Goal: Information Seeking & Learning: Learn about a topic

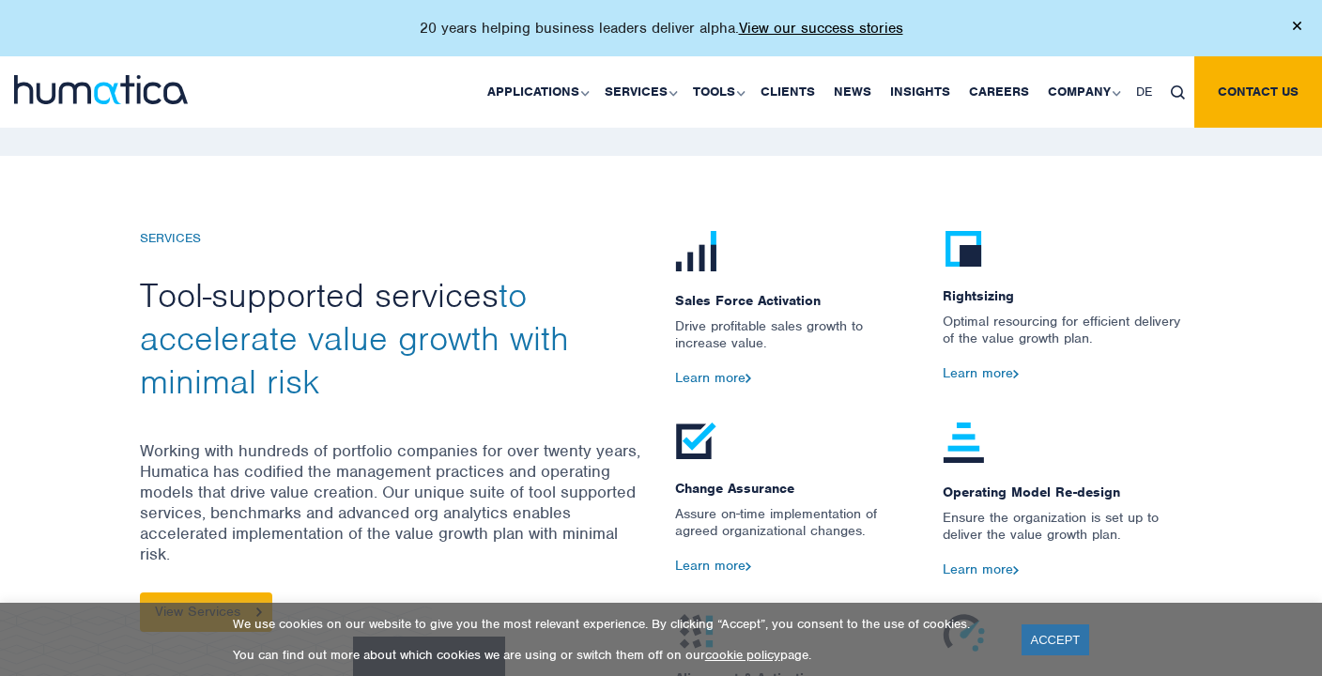
scroll to position [1940, 0]
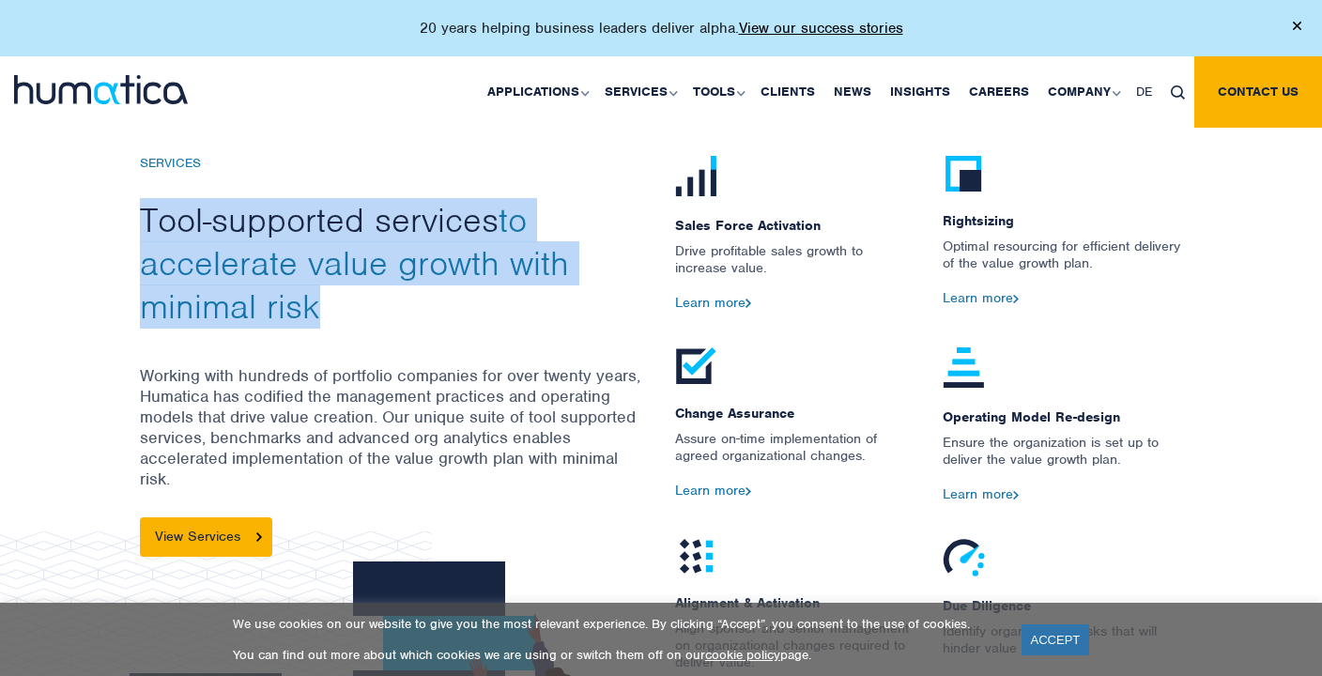
drag, startPoint x: 146, startPoint y: 207, endPoint x: 375, endPoint y: 305, distance: 250.2
click at [375, 305] on h2 "Tool-supported services to accelerate value growth with minimal risk" at bounding box center [393, 263] width 507 height 129
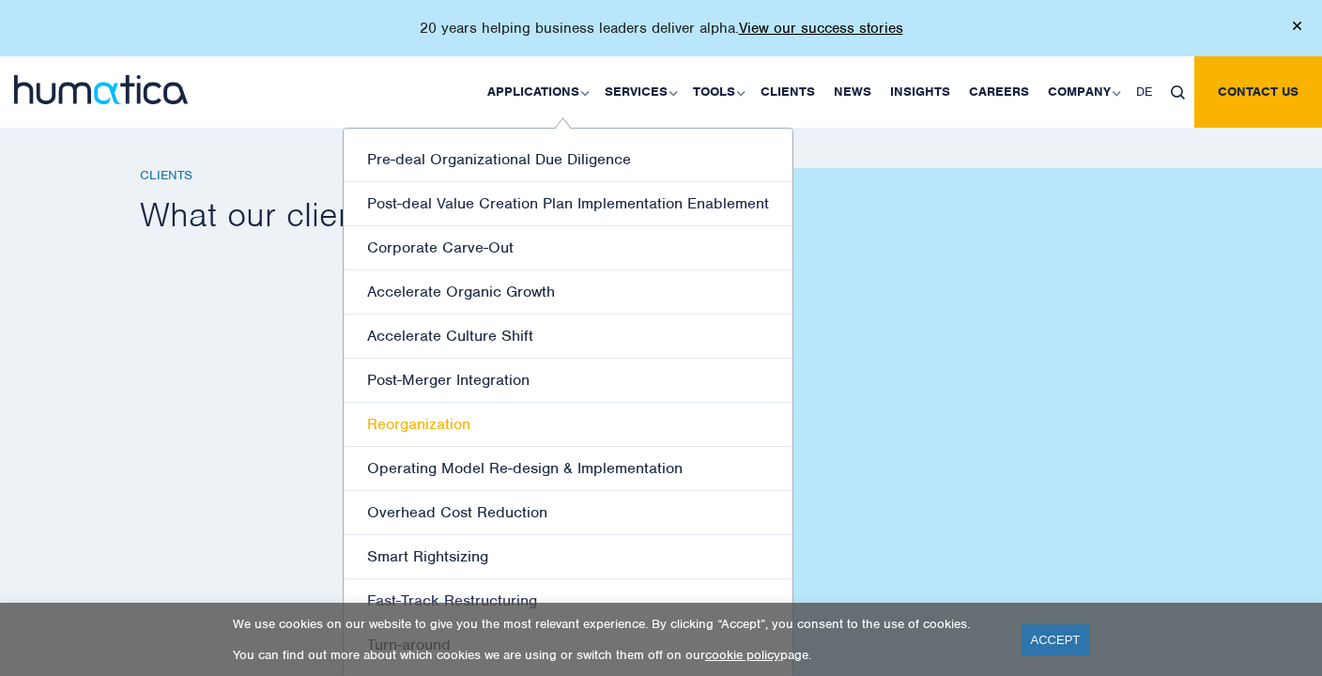
scroll to position [2619, 0]
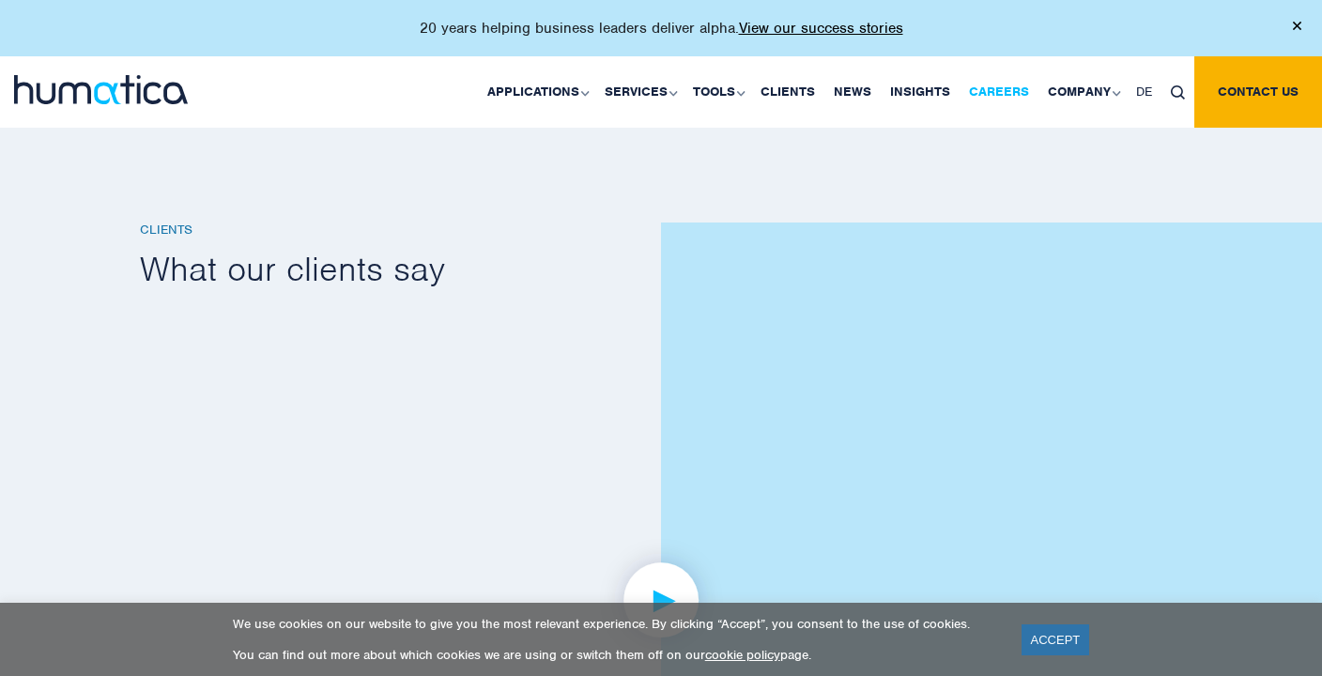
click at [979, 85] on link "Careers" at bounding box center [998, 91] width 79 height 71
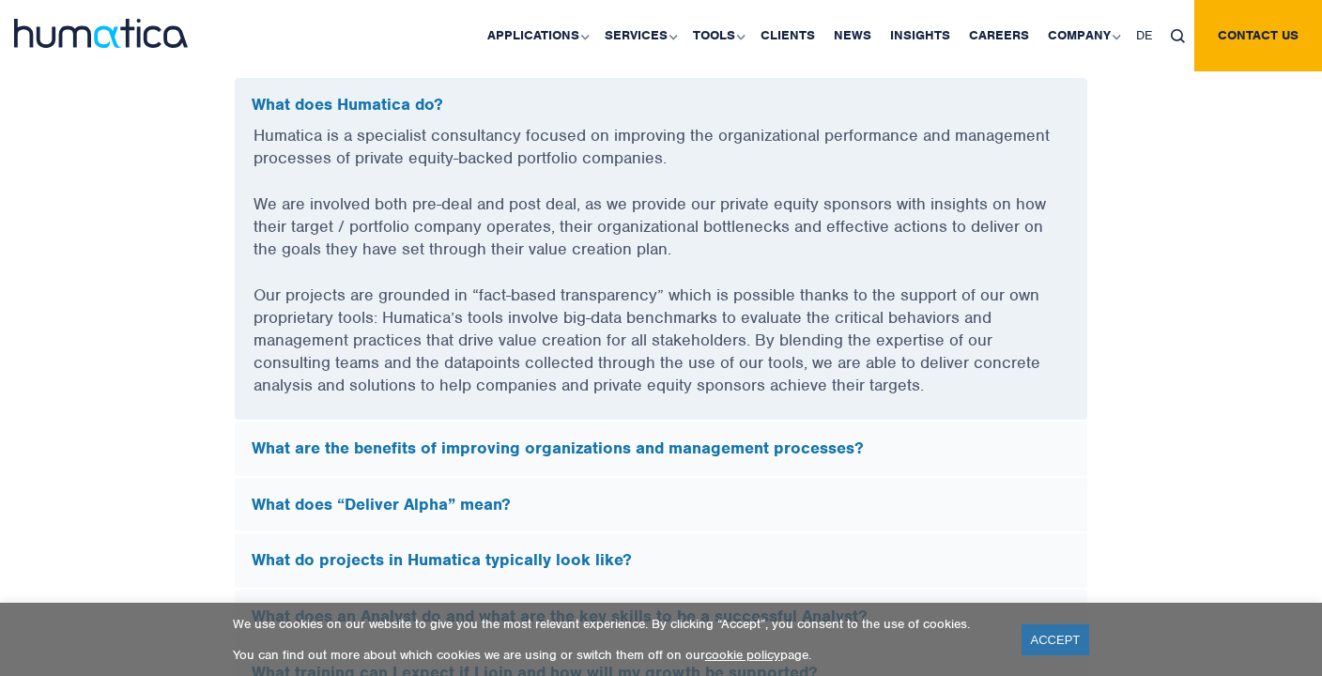
scroll to position [5097, 0]
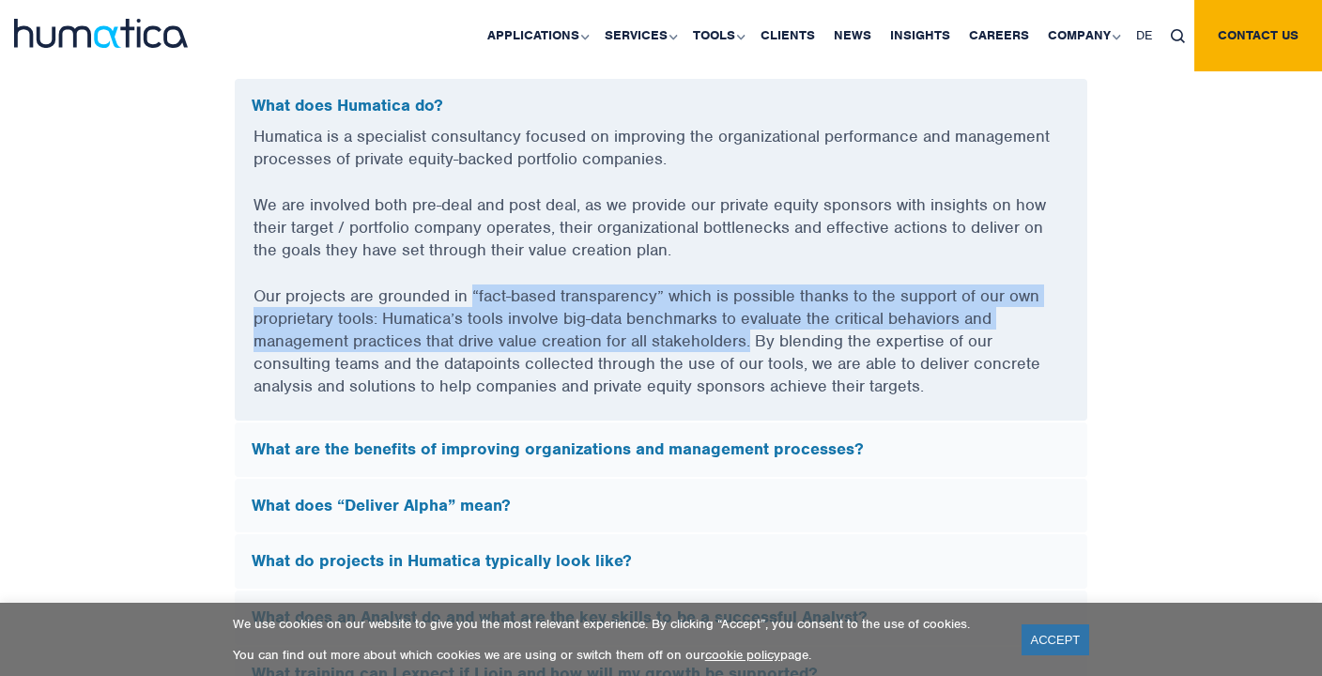
drag, startPoint x: 474, startPoint y: 292, endPoint x: 751, endPoint y: 336, distance: 280.4
click at [751, 336] on p "Our projects are grounded in “fact-based transparency” which is possible thanks…" at bounding box center [660, 352] width 815 height 136
copy p "“fact-based transparency” which is possible thanks to the support of our own pr…"
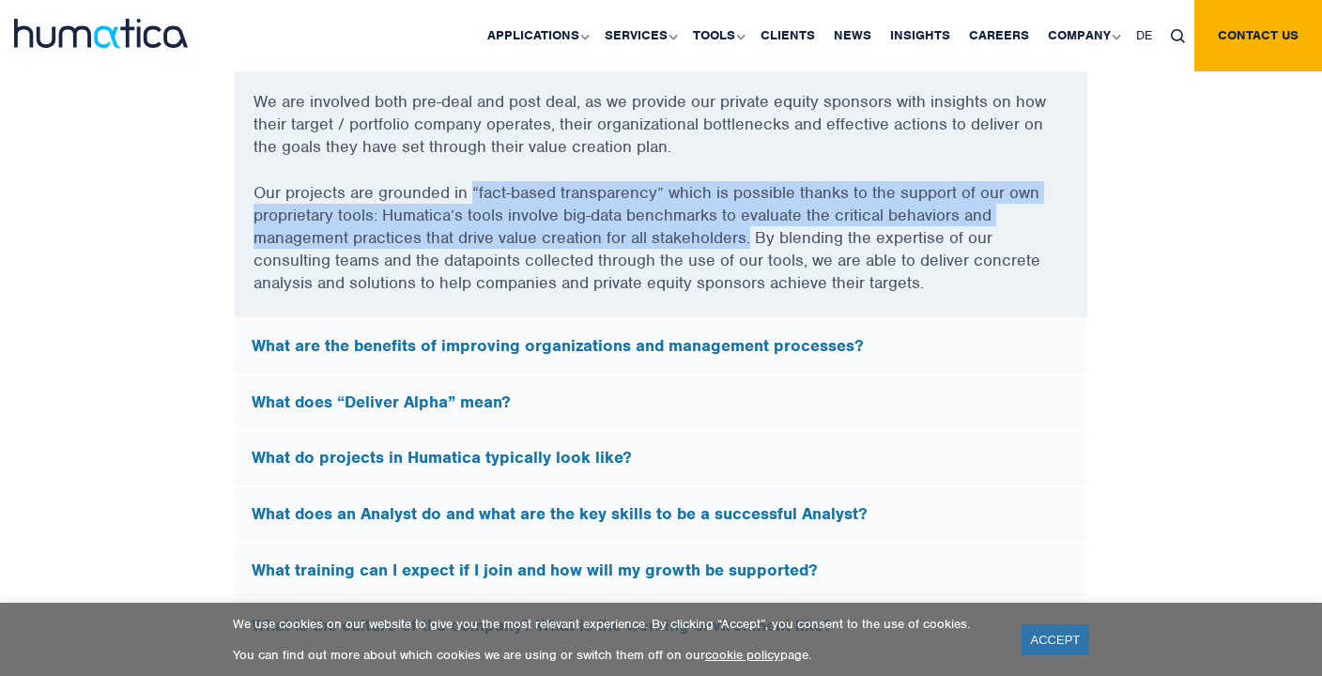
scroll to position [5203, 0]
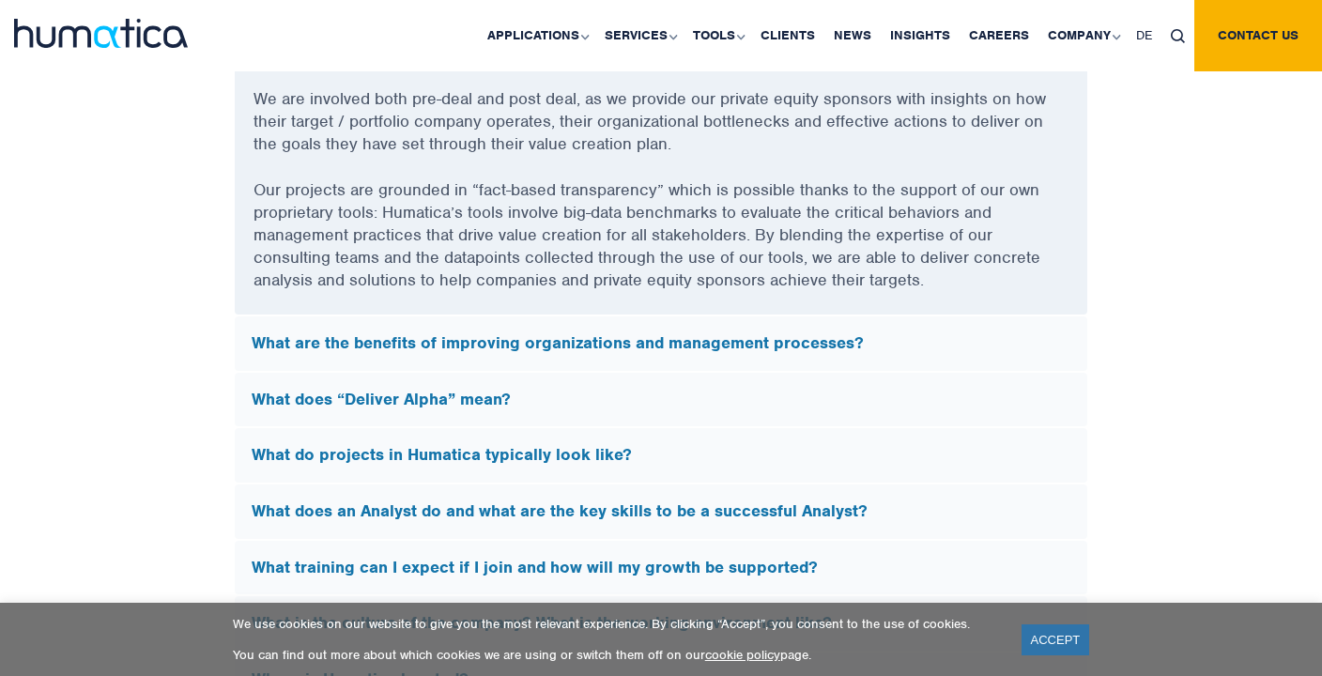
click at [590, 339] on h5 "What are the benefits of improving organizations and management processes?" at bounding box center [661, 343] width 819 height 21
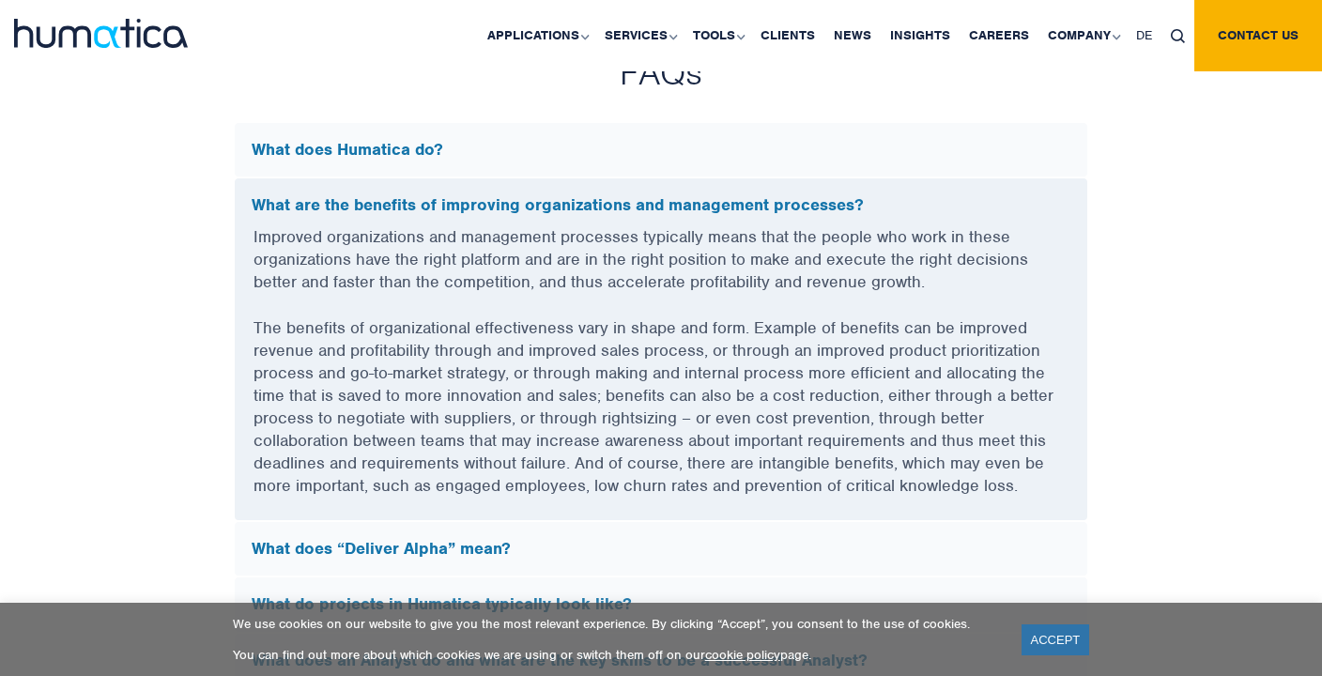
scroll to position [5054, 0]
click at [222, 435] on div "FAQs What does Humatica do? Humatica is a specialist consultancy focused on imp…" at bounding box center [661, 631] width 1070 height 1162
click at [110, 334] on div "FAQs What does Humatica do? Humatica is a specialist consultancy focused on imp…" at bounding box center [661, 631] width 1322 height 1162
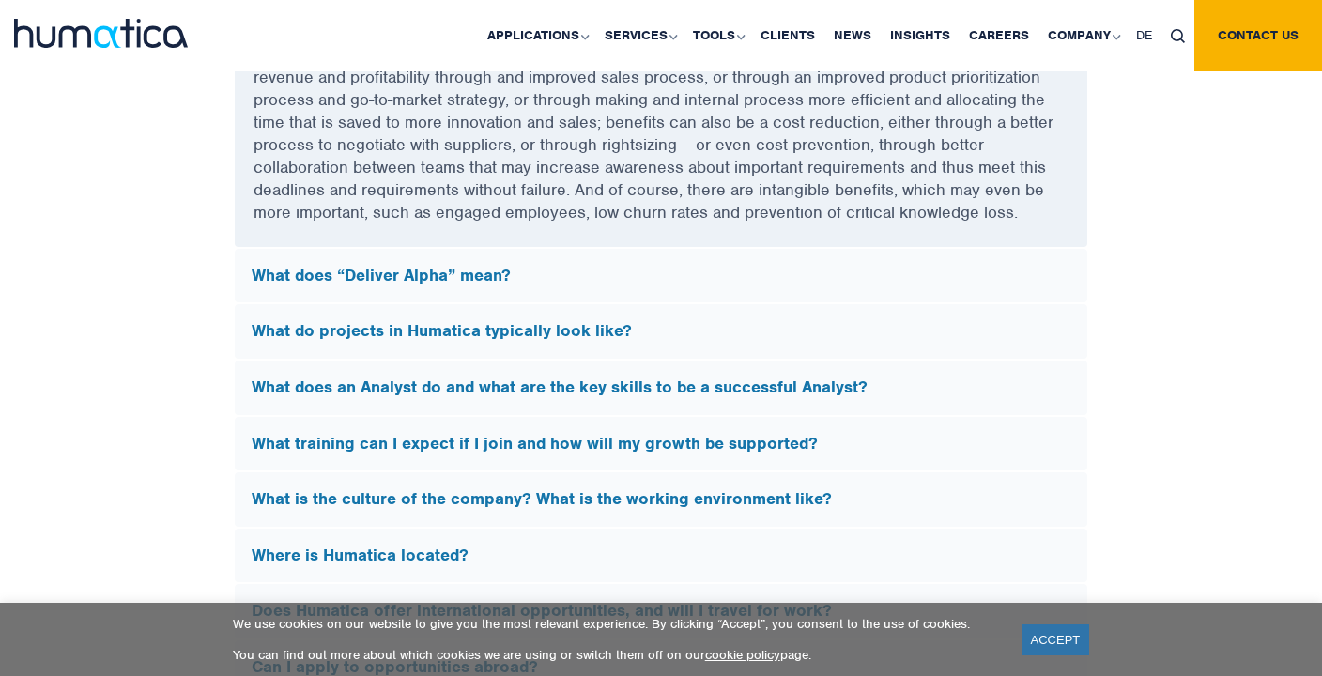
scroll to position [5336, 0]
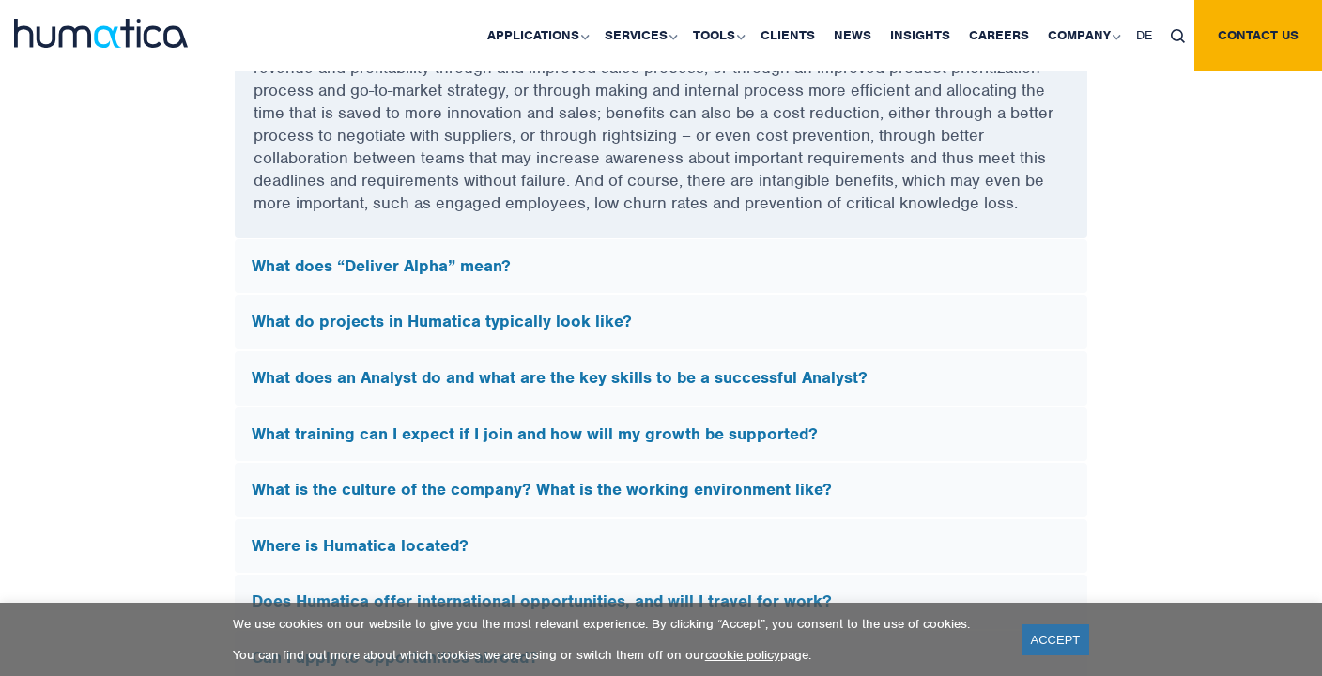
click at [455, 272] on div "What does “Deliver Alpha” mean?" at bounding box center [661, 266] width 852 height 54
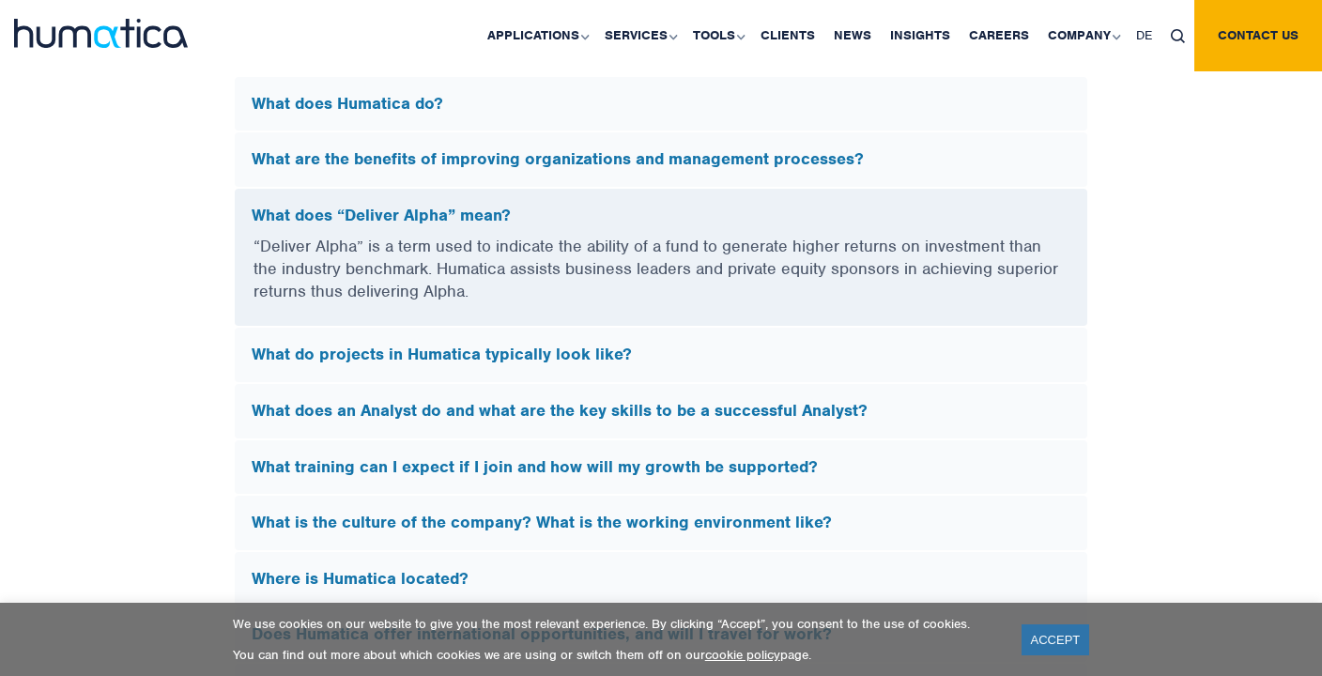
scroll to position [5099, 0]
click at [453, 359] on h5 "What do projects in Humatica typically look like?" at bounding box center [661, 355] width 819 height 21
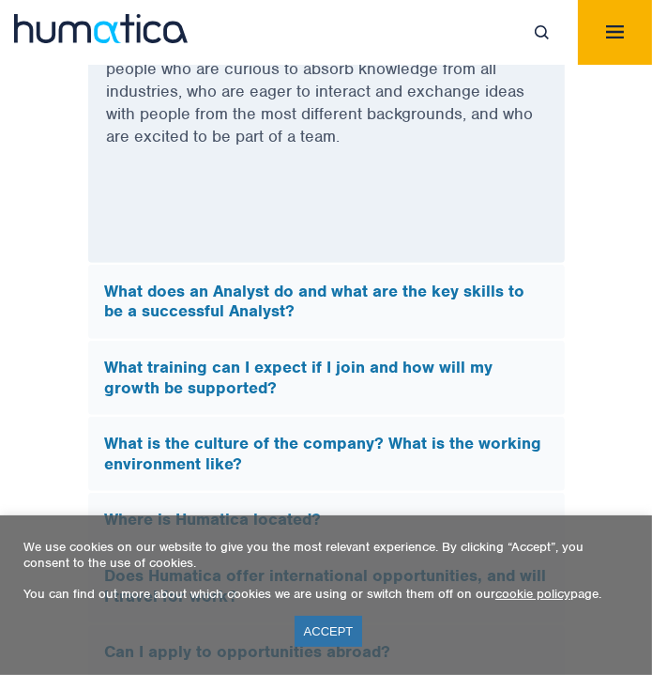
scroll to position [6499, 0]
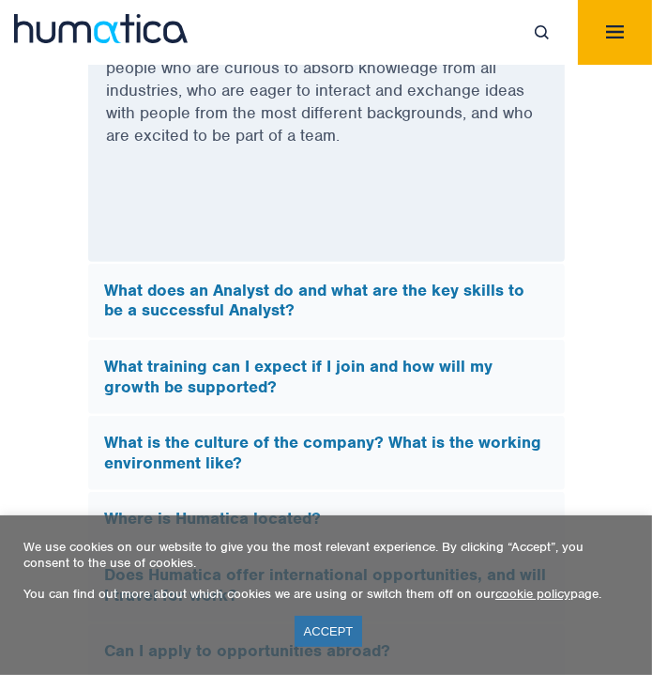
click at [278, 281] on h5 "What does an Analyst do and what are the key skills to be a successful Analyst?" at bounding box center [326, 301] width 443 height 40
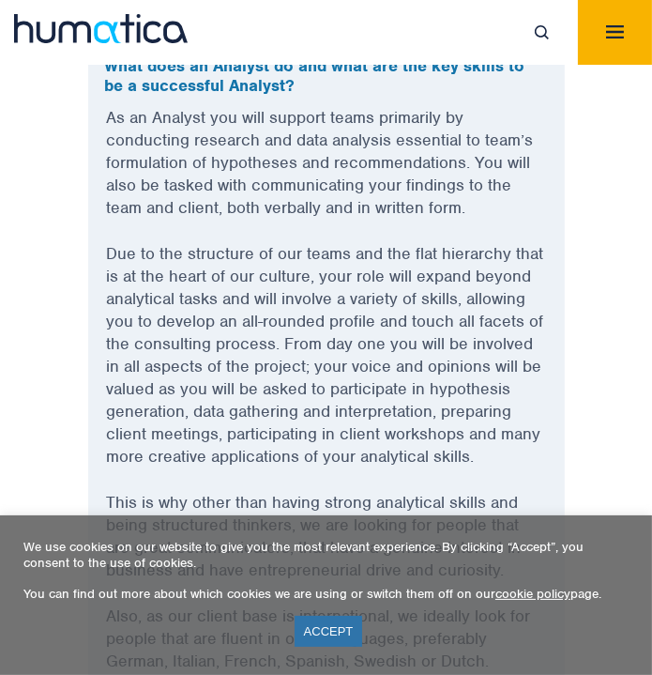
scroll to position [5981, 0]
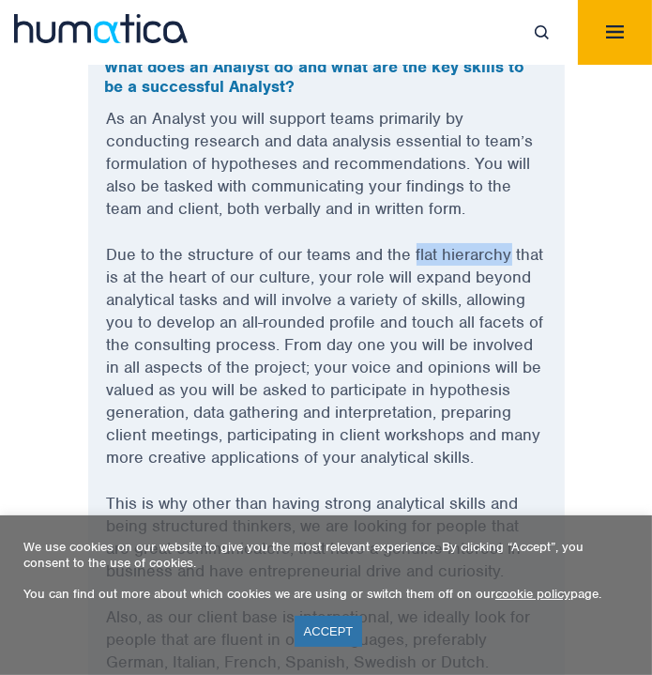
drag, startPoint x: 413, startPoint y: 210, endPoint x: 511, endPoint y: 216, distance: 97.8
click at [511, 243] on p "Due to the structure of our teams and the flat hierarchy that is at the heart o…" at bounding box center [326, 367] width 439 height 249
copy p "flat hierarchy"
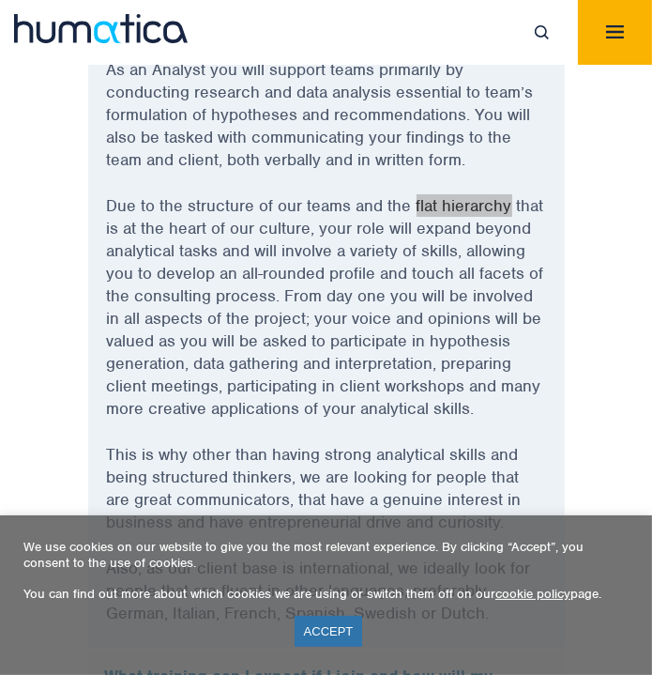
scroll to position [6028, 0]
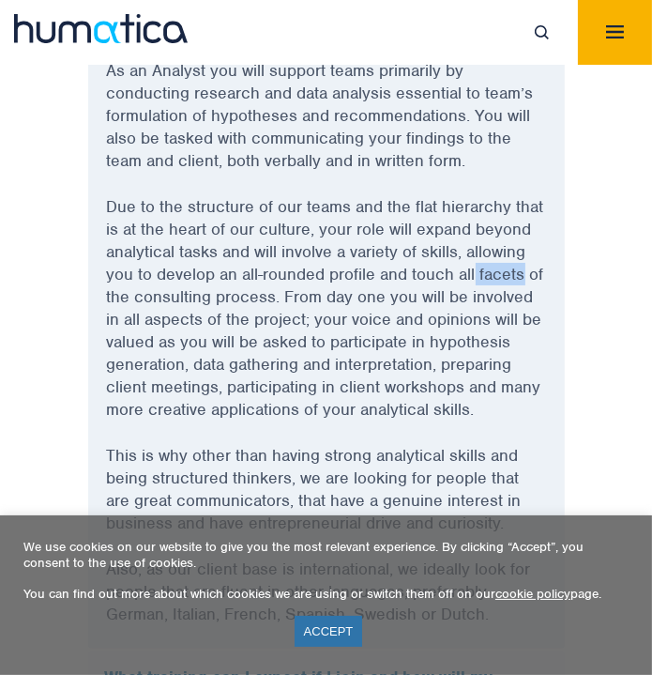
drag, startPoint x: 477, startPoint y: 228, endPoint x: 523, endPoint y: 233, distance: 46.2
click at [523, 233] on p "Due to the structure of our teams and the flat hierarchy that is at the heart o…" at bounding box center [326, 319] width 439 height 249
copy p "facets"
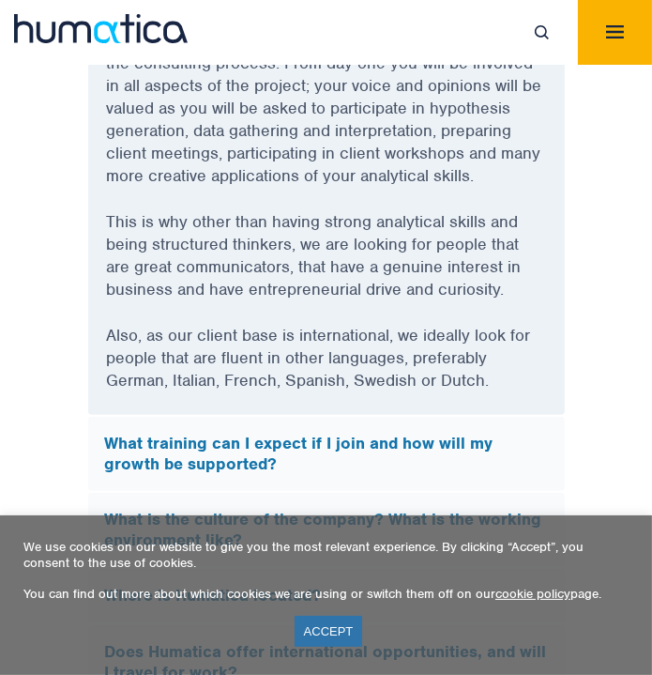
scroll to position [6261, 0]
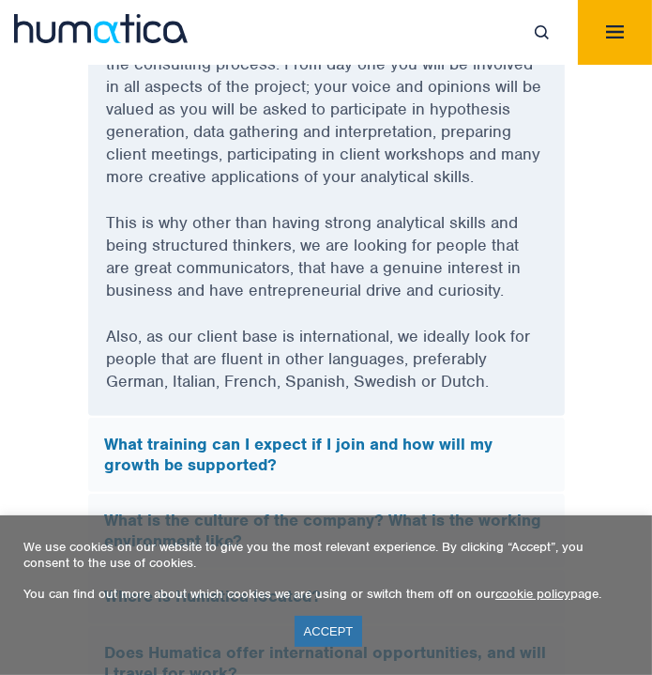
click at [232, 435] on h5 "What training can I expect if I join and how will my growth be supported?" at bounding box center [326, 455] width 443 height 40
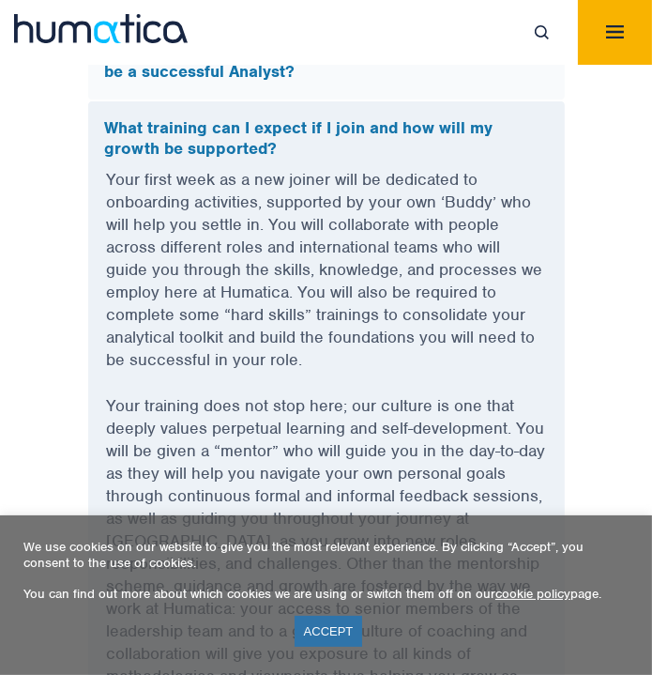
scroll to position [5997, 0]
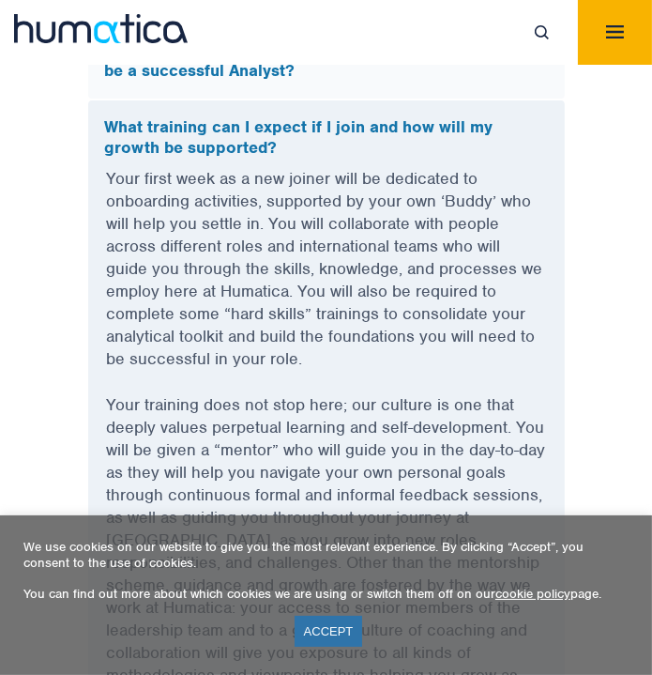
click at [232, 408] on p "Your training does not stop here; our culture is one that deeply values perpetu…" at bounding box center [326, 562] width 439 height 339
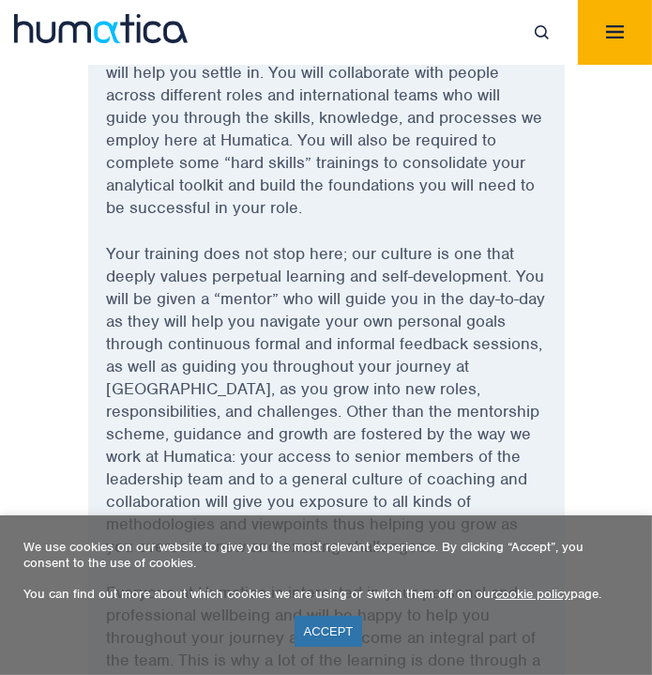
scroll to position [6149, 0]
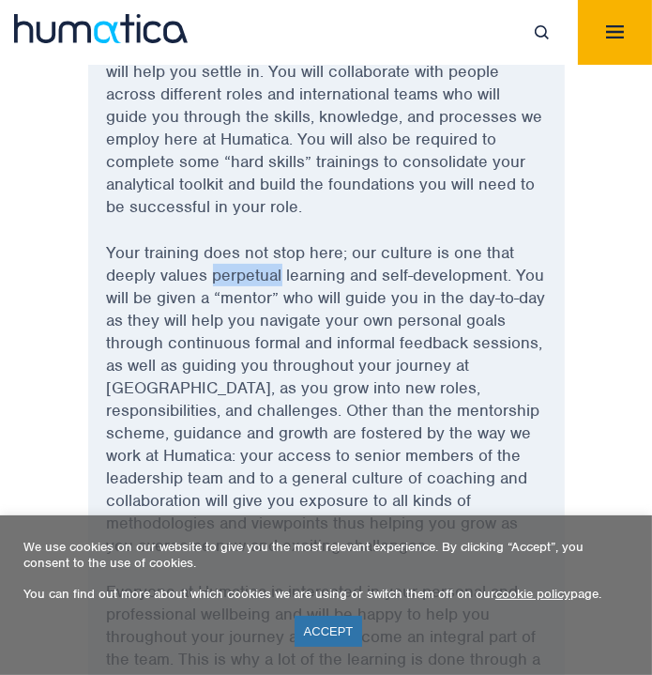
drag, startPoint x: 211, startPoint y: 226, endPoint x: 279, endPoint y: 227, distance: 67.6
click at [279, 241] on p "Your training does not stop here; our culture is one that deeply values perpetu…" at bounding box center [326, 410] width 439 height 339
copy p "perpetual"
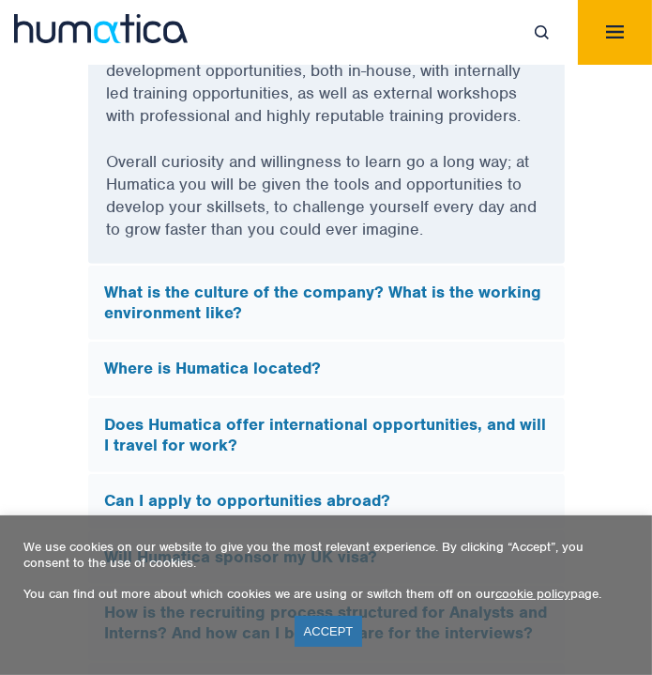
scroll to position [6828, 0]
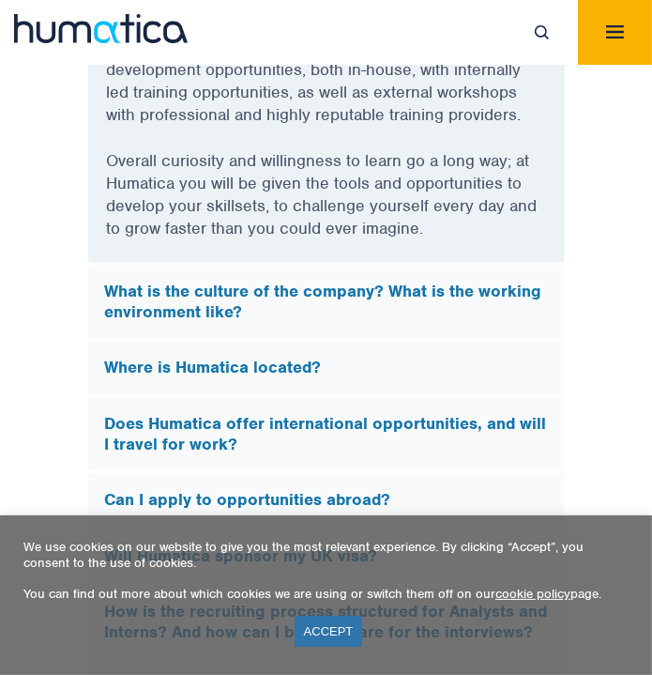
click at [196, 282] on h5 "What is the culture of the company? What is the working environment like?" at bounding box center [326, 302] width 443 height 40
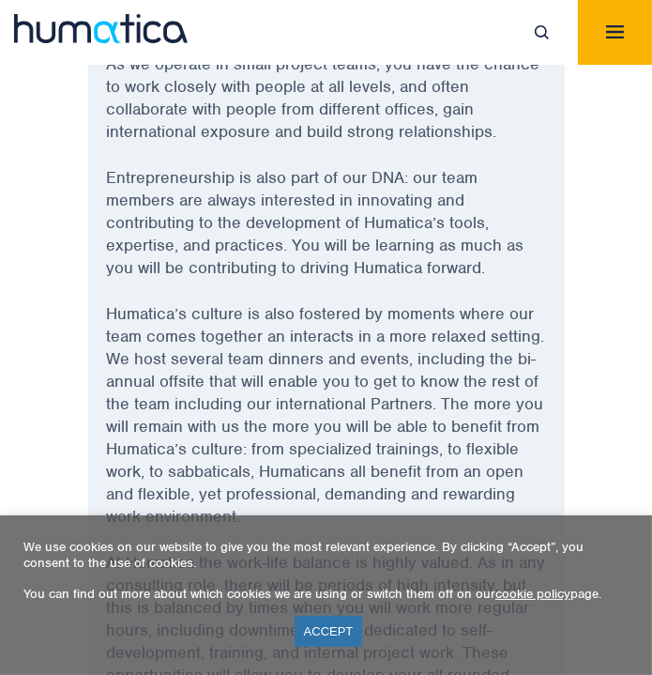
scroll to position [6281, 0]
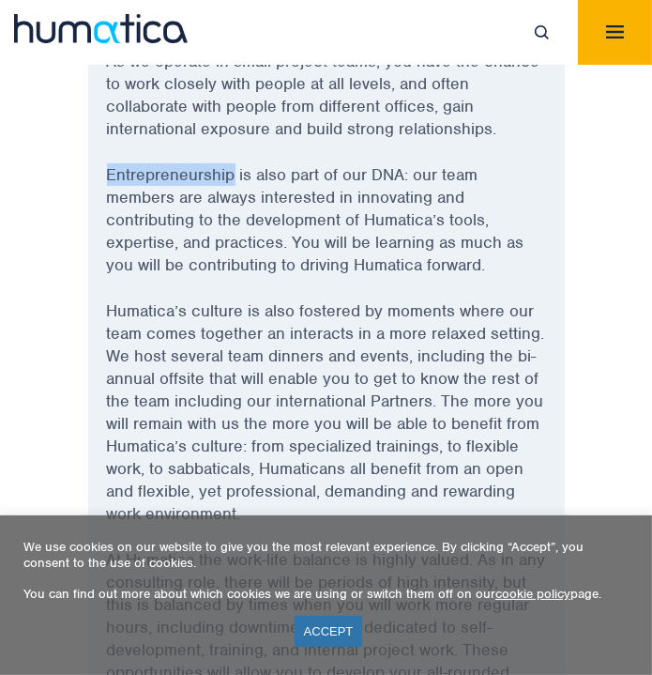
drag, startPoint x: 109, startPoint y: 130, endPoint x: 233, endPoint y: 138, distance: 124.2
click at [233, 163] on p "Entrepreneurship is also part of our DNA: our team members are always intereste…" at bounding box center [326, 231] width 439 height 136
copy p "Entrepreneurship"
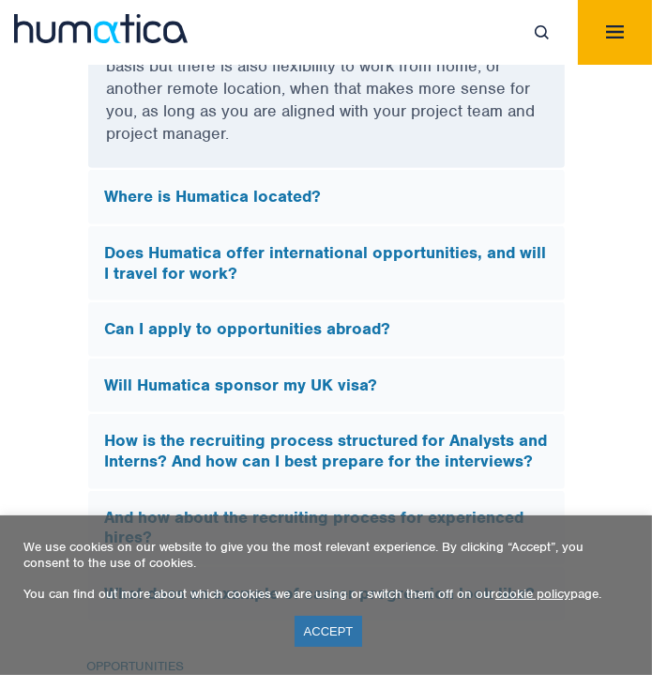
scroll to position [7047, 0]
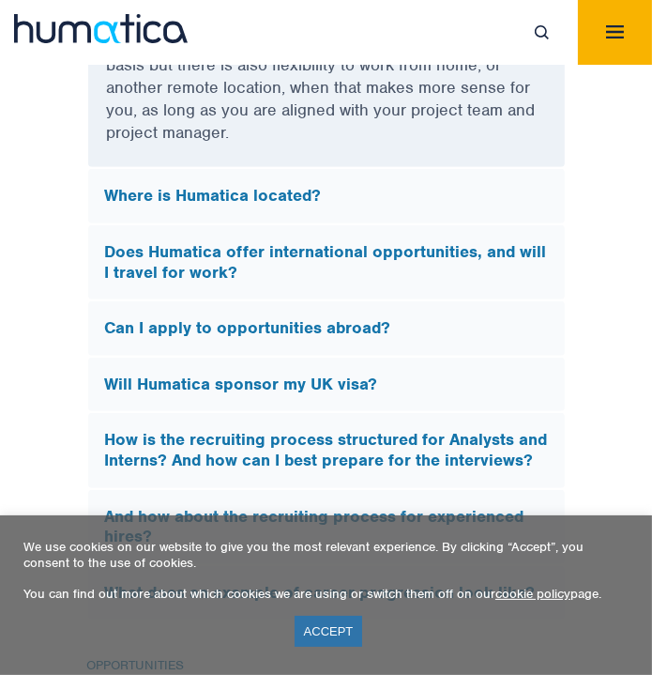
click at [180, 242] on h5 "Does Humatica offer international opportunities, and will I travel for work?" at bounding box center [326, 262] width 443 height 40
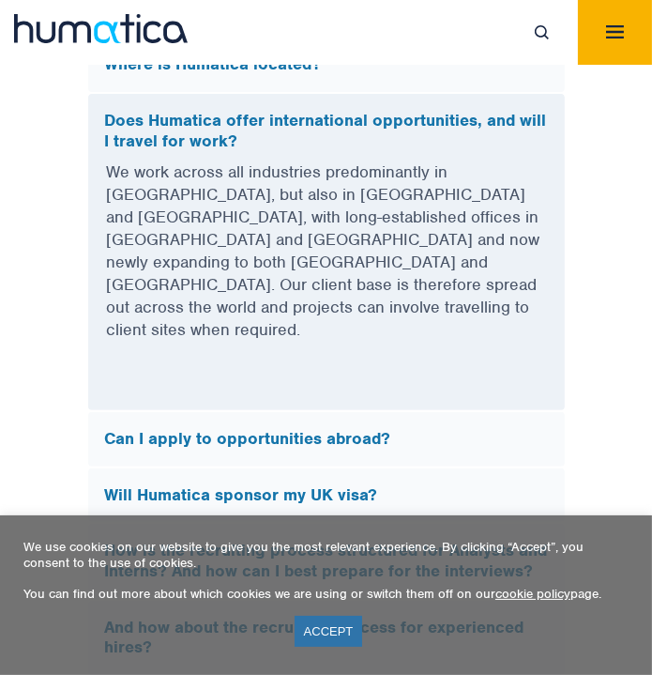
scroll to position [6216, 0]
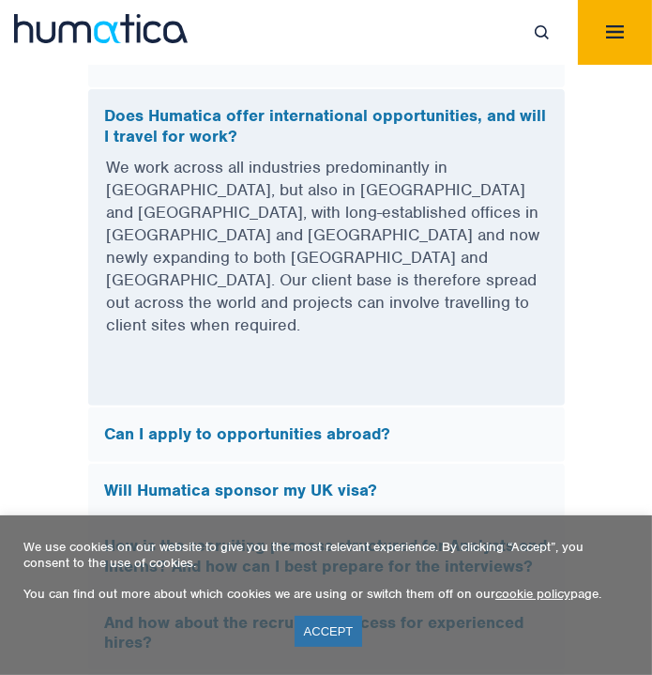
click at [325, 424] on h5 "Can I apply to opportunities abroad?" at bounding box center [326, 434] width 443 height 21
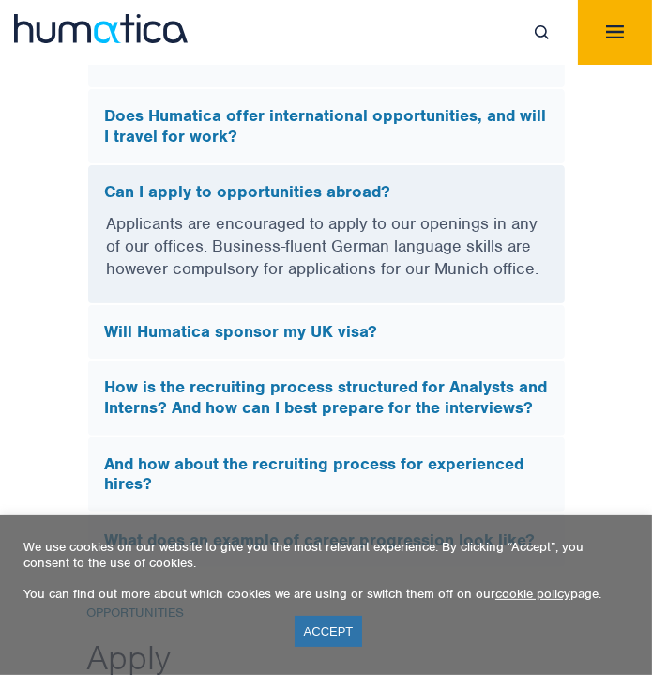
click at [259, 322] on h5 "Will Humatica sponsor my UK visa?" at bounding box center [326, 332] width 443 height 21
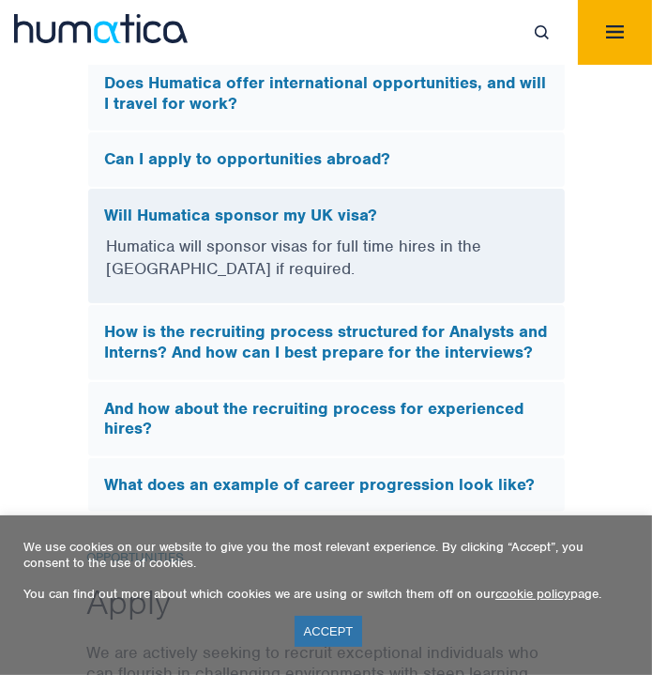
scroll to position [6253, 0]
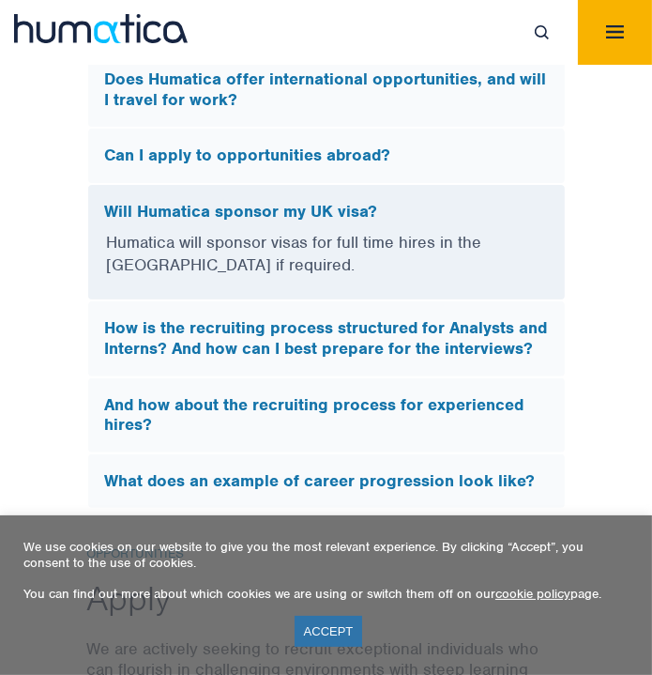
click at [158, 318] on h5 "How is the recruiting process structured for Analysts and Interns? And how can …" at bounding box center [326, 338] width 443 height 40
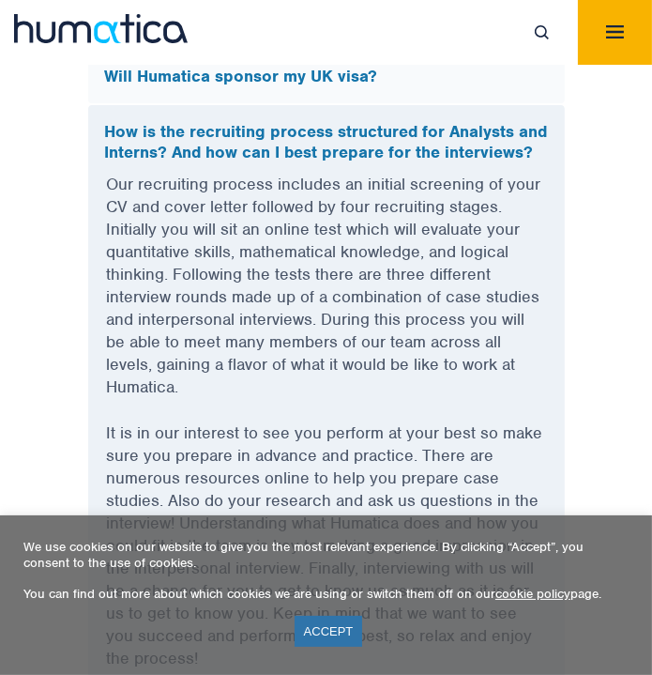
scroll to position [6389, 0]
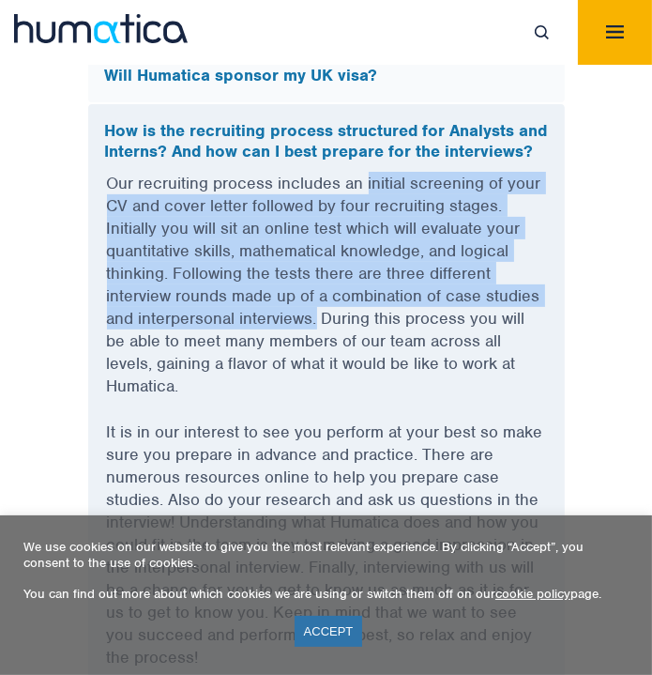
drag, startPoint x: 364, startPoint y: 157, endPoint x: 317, endPoint y: 296, distance: 146.6
click at [317, 296] on p "Our recruiting process includes an initial screening of your CV and cover lette…" at bounding box center [326, 296] width 439 height 249
copy p "initial screening of your CV and cover letter followed by four recruiting stage…"
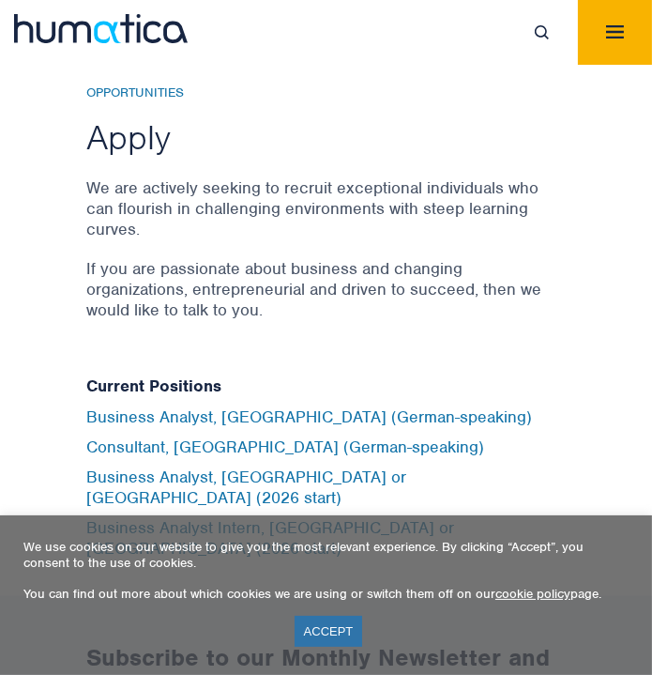
scroll to position [7166, 0]
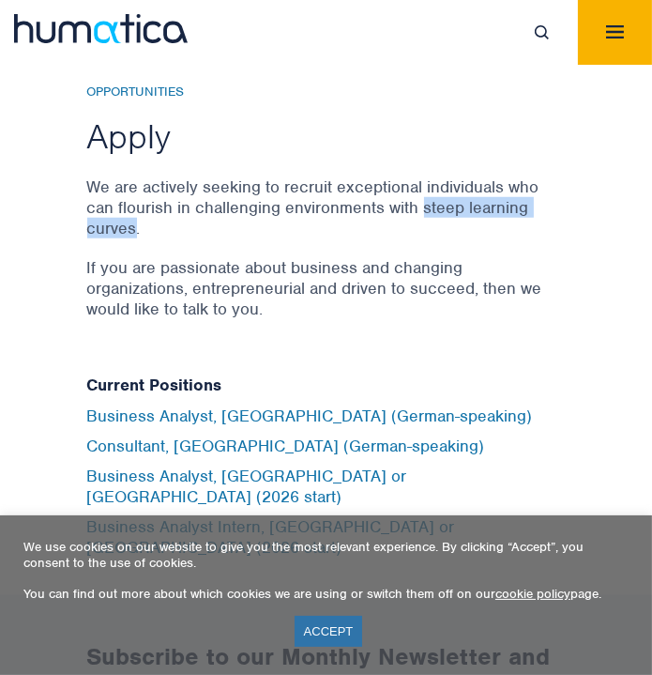
drag, startPoint x: 424, startPoint y: 184, endPoint x: 135, endPoint y: 198, distance: 289.5
click at [135, 198] on p "We are actively seeking to recruit exceptional individuals who can flourish in …" at bounding box center [326, 207] width 479 height 62
copy p "steep learning curves"
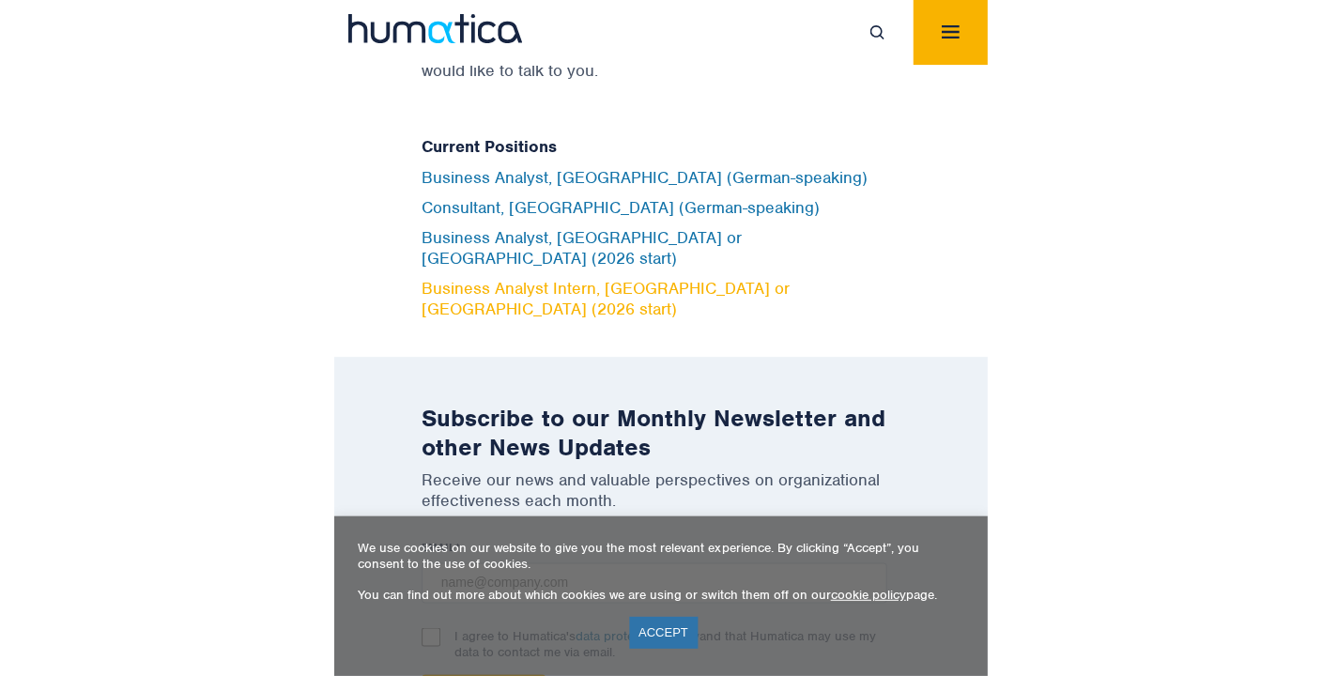
scroll to position [6826, 0]
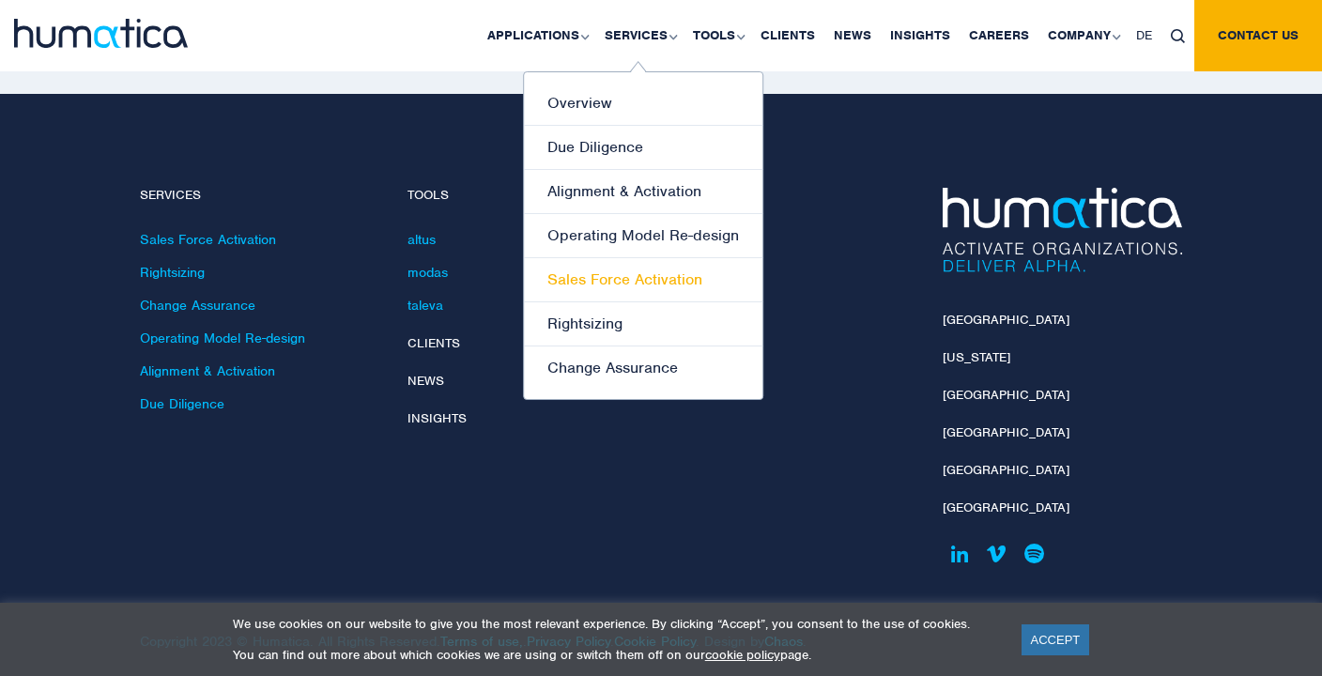
click at [608, 280] on link "Sales Force Activation" at bounding box center [643, 280] width 238 height 44
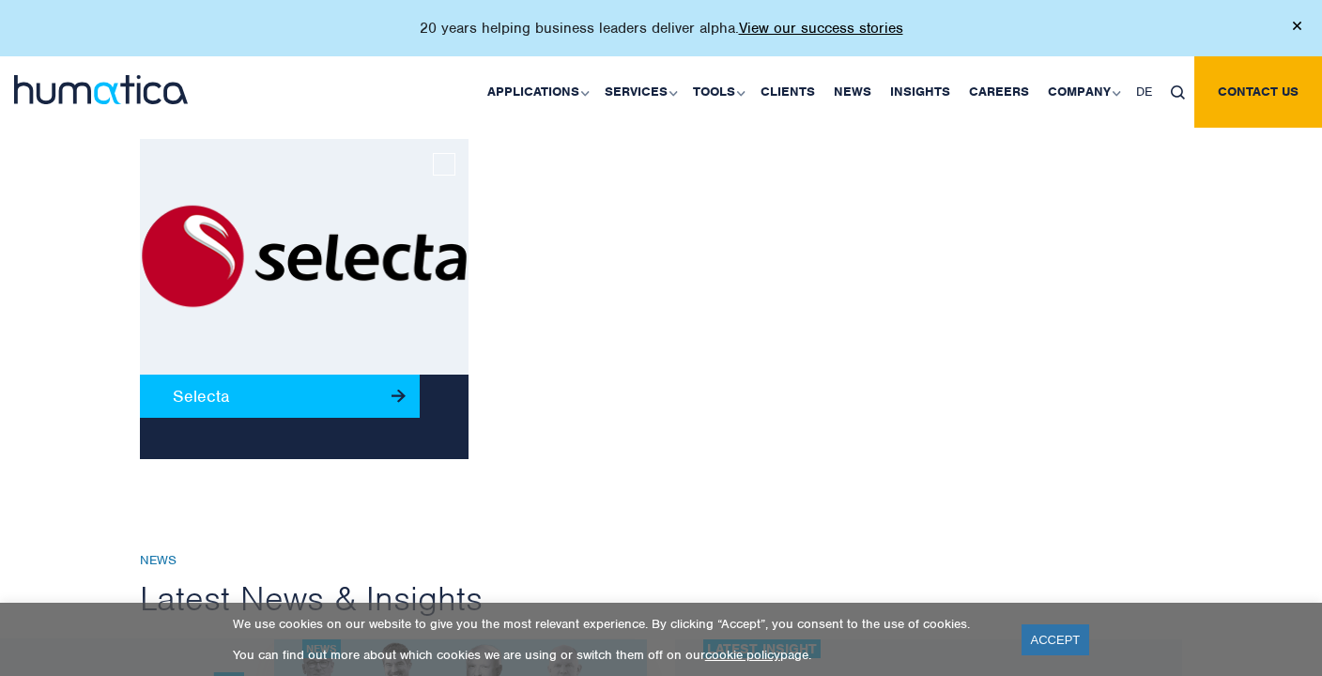
scroll to position [2125, 0]
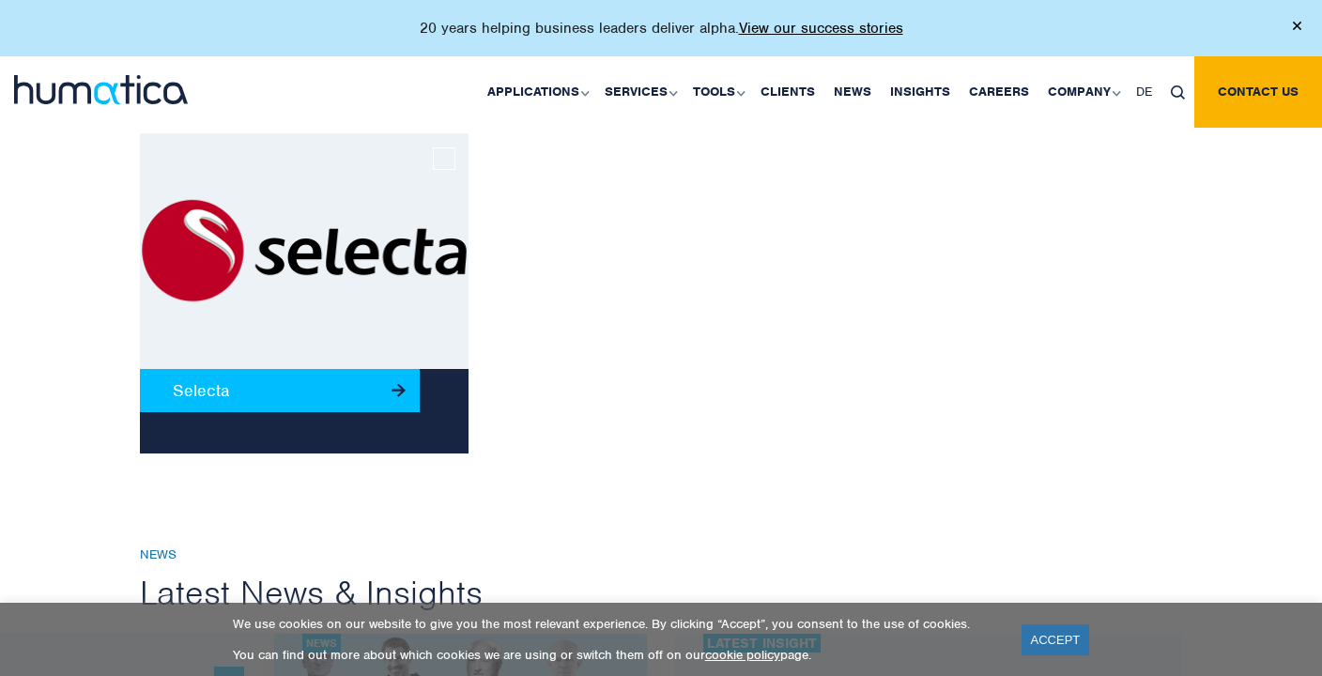
click at [282, 392] on link "Selecta" at bounding box center [280, 390] width 280 height 43
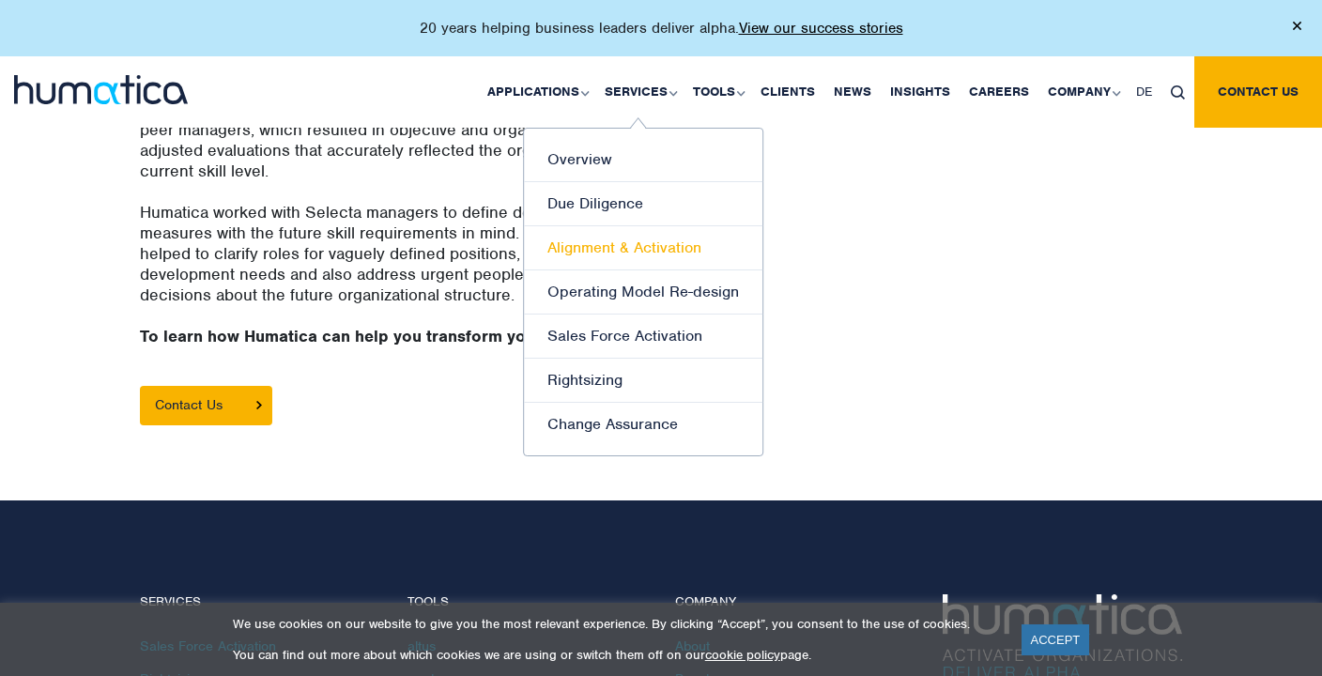
scroll to position [1335, 0]
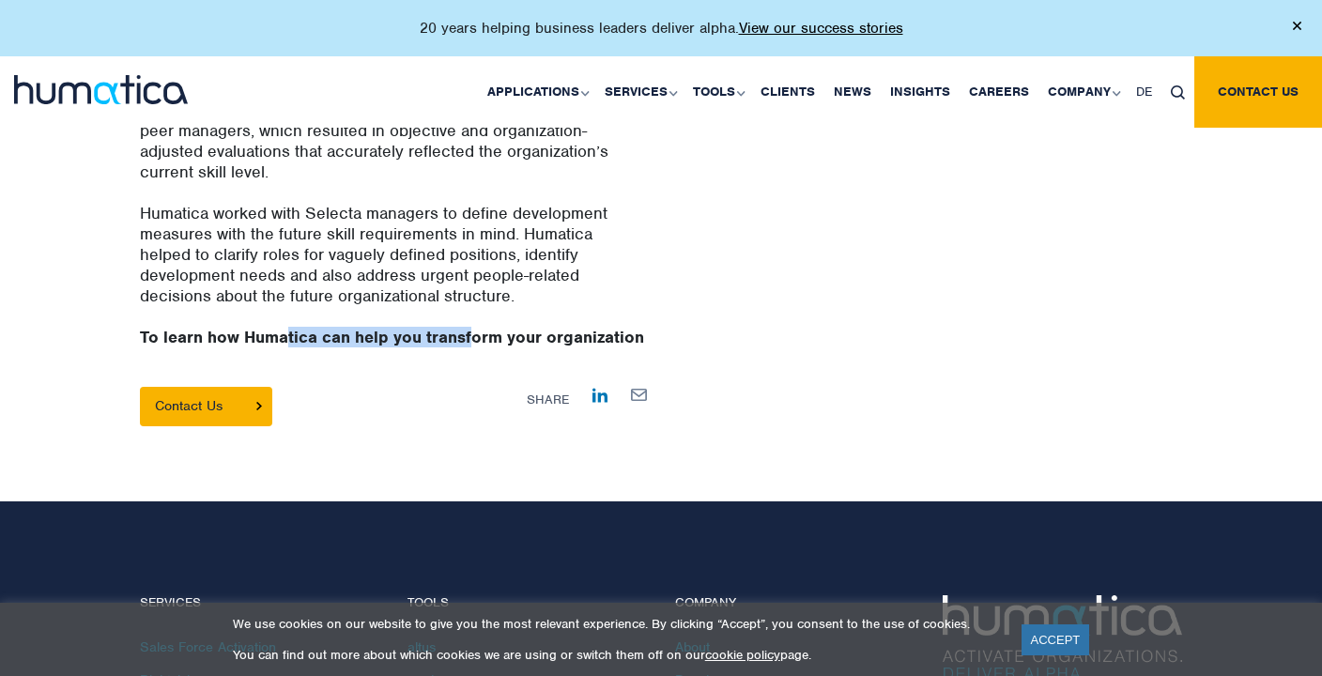
drag, startPoint x: 285, startPoint y: 287, endPoint x: 473, endPoint y: 298, distance: 188.0
click at [473, 327] on p "To learn how Humatica can help you transform your organization" at bounding box center [393, 347] width 507 height 41
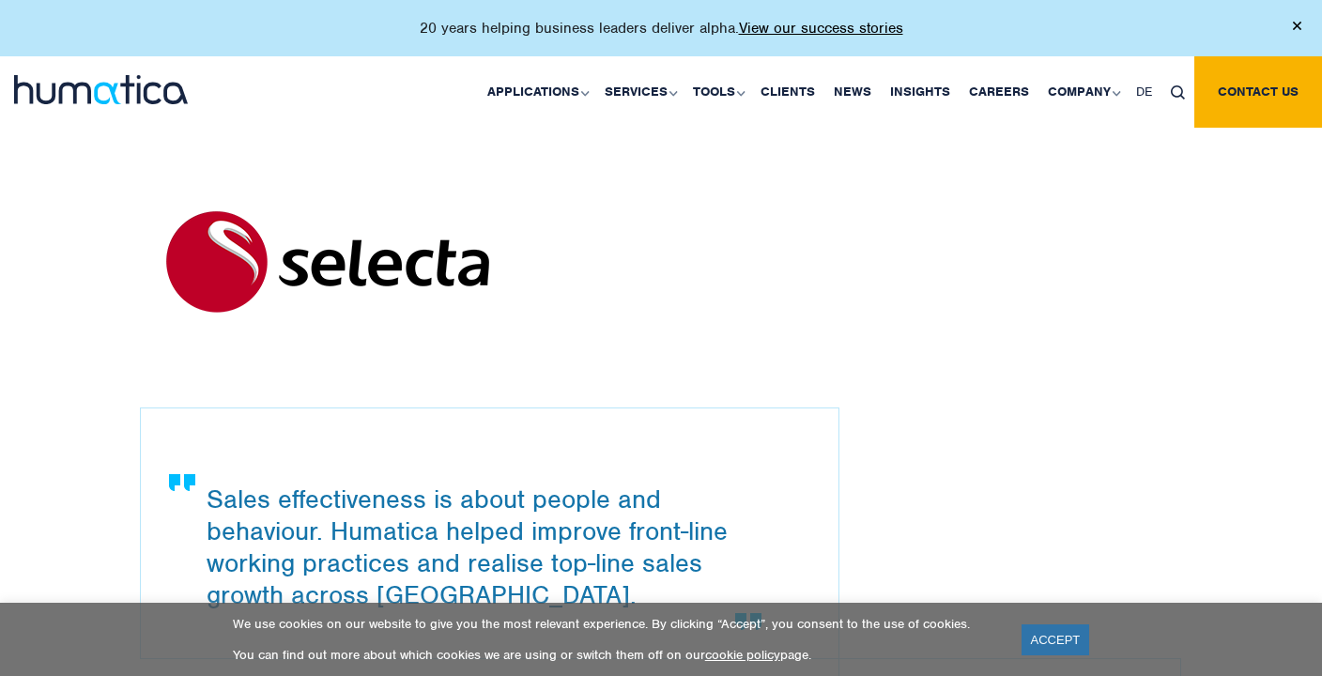
scroll to position [30, 0]
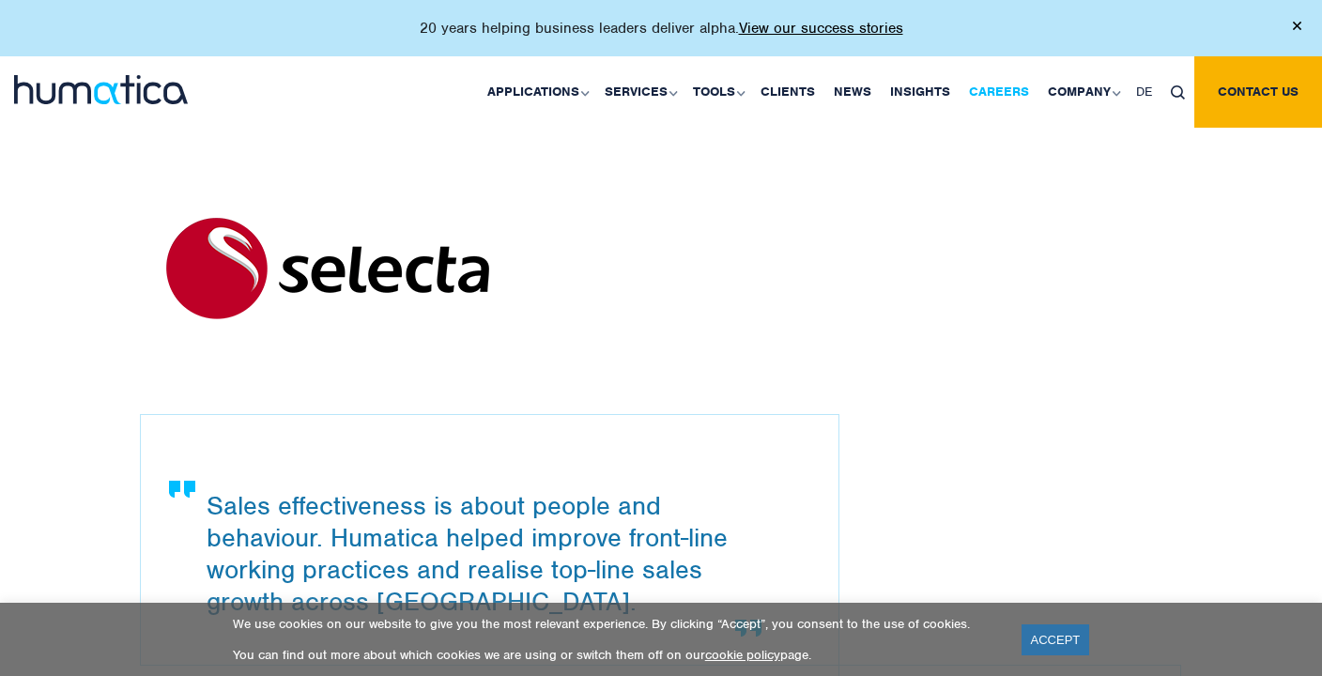
click at [995, 96] on link "Careers" at bounding box center [998, 91] width 79 height 71
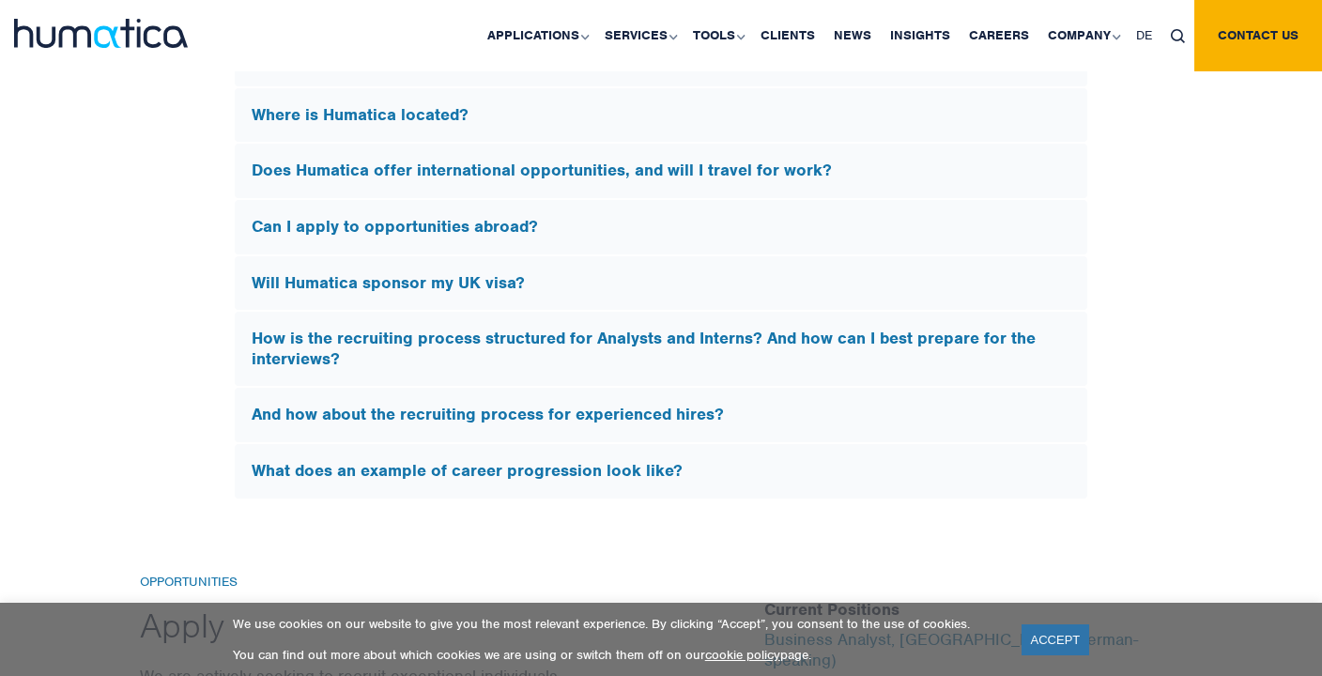
scroll to position [5770, 0]
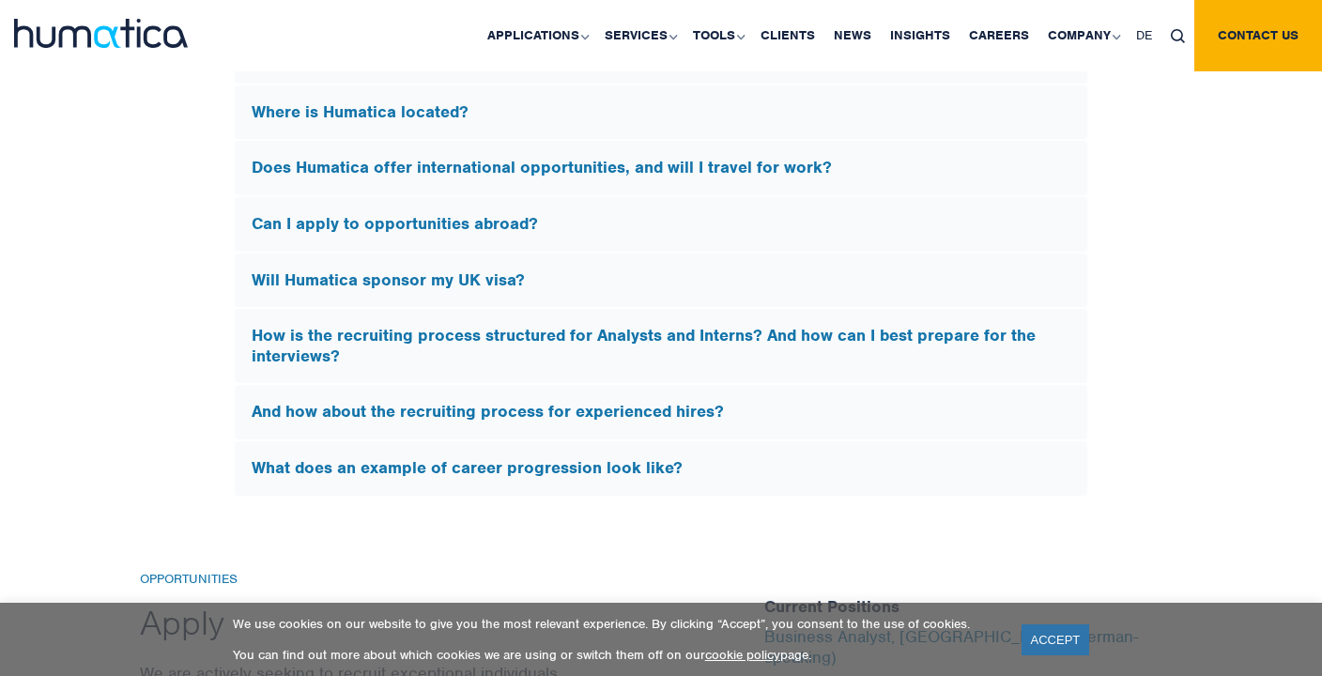
click at [467, 468] on h5 "What does an example of career progression look like?" at bounding box center [661, 468] width 819 height 21
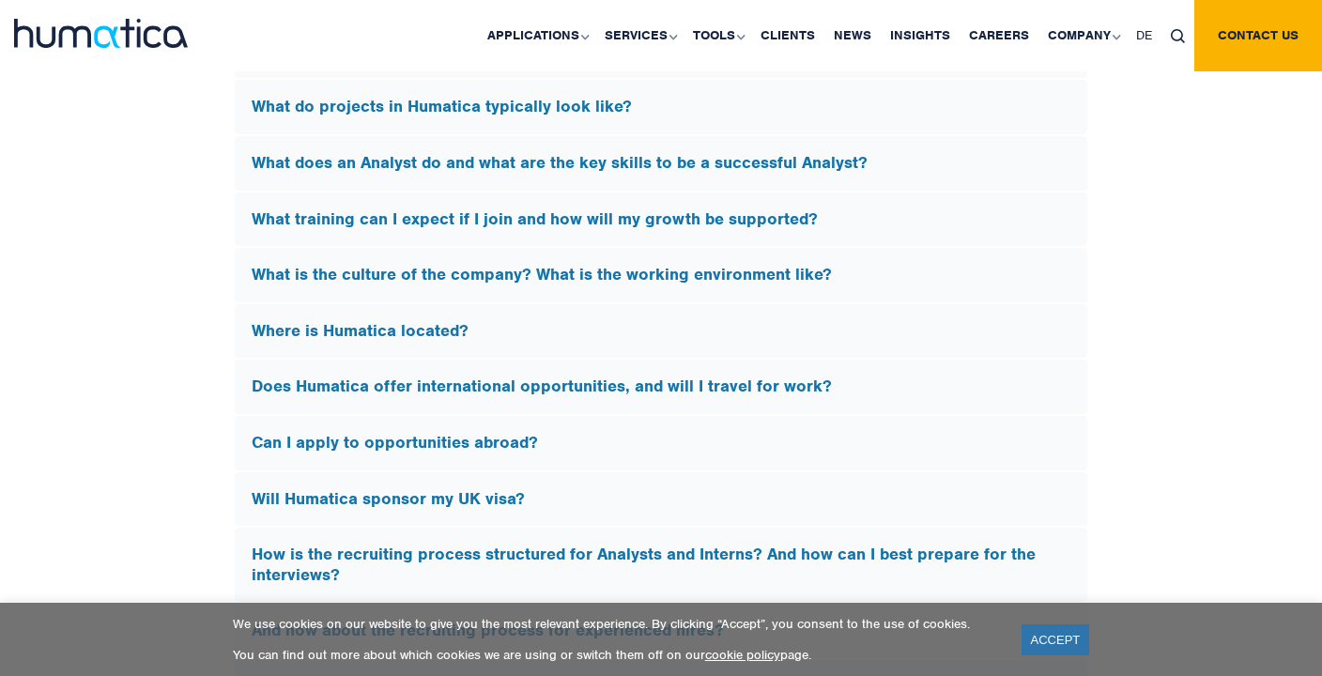
scroll to position [5262, 0]
click at [425, 155] on h5 "What does an Analyst do and what are the key skills to be a successful Analyst?" at bounding box center [661, 164] width 819 height 21
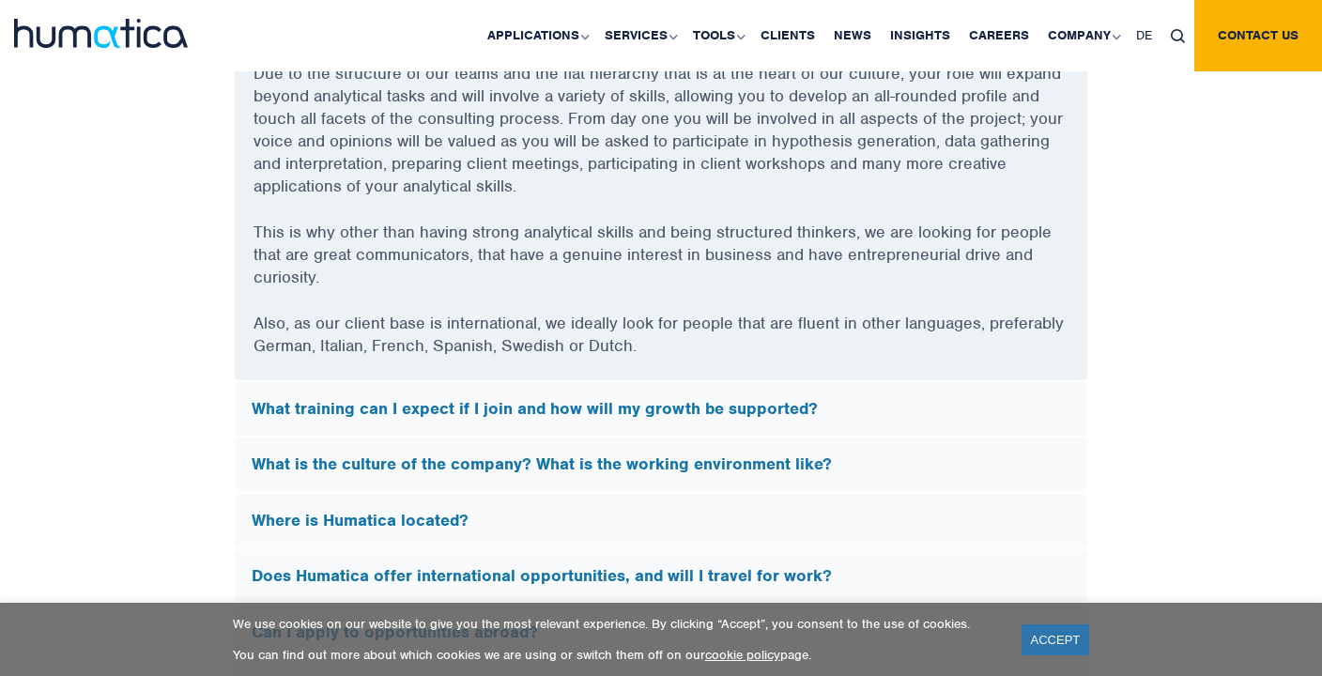
scroll to position [5477, 0]
click at [369, 404] on h5 "What training can I expect if I join and how will my growth be supported?" at bounding box center [661, 407] width 819 height 21
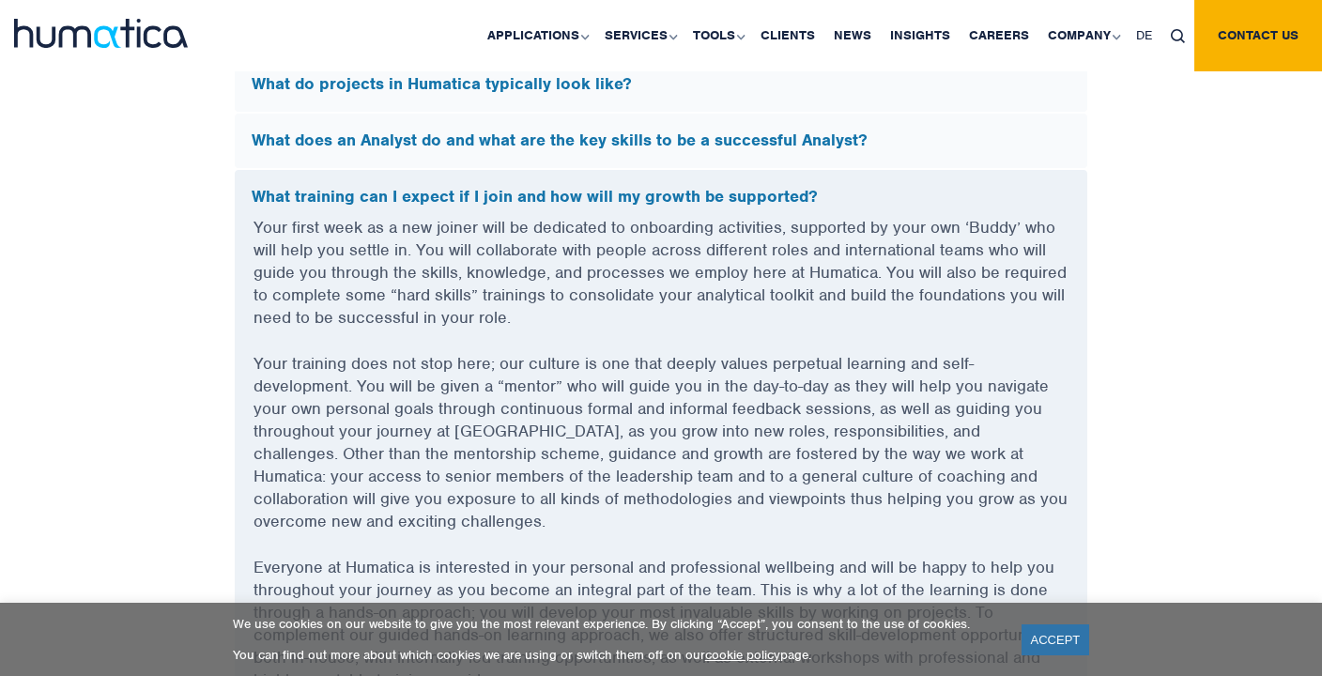
scroll to position [5287, 0]
click at [54, 398] on div "FAQs What does Humatica do? Humatica is a specialist consultancy focused on imp…" at bounding box center [661, 545] width 1322 height 1457
click at [479, 137] on h5 "What does an Analyst do and what are the key skills to be a successful Analyst?" at bounding box center [661, 140] width 819 height 21
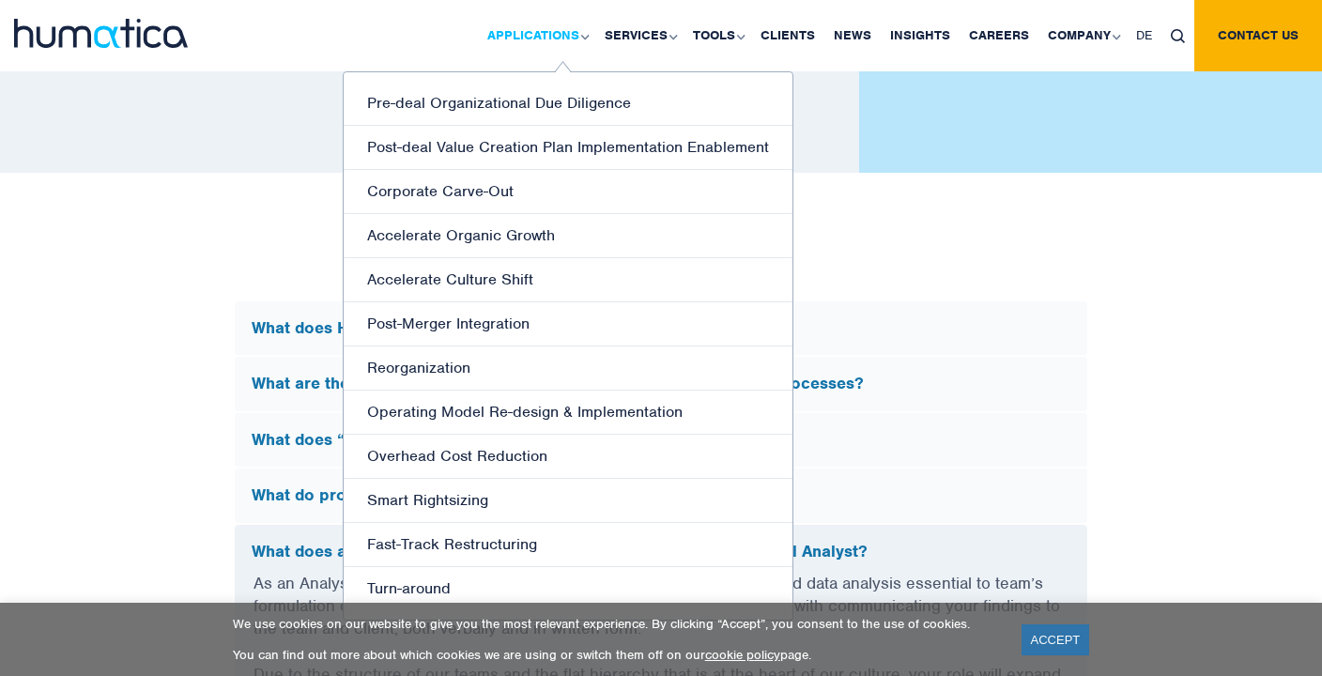
scroll to position [4847, 0]
